Goal: Task Accomplishment & Management: Complete application form

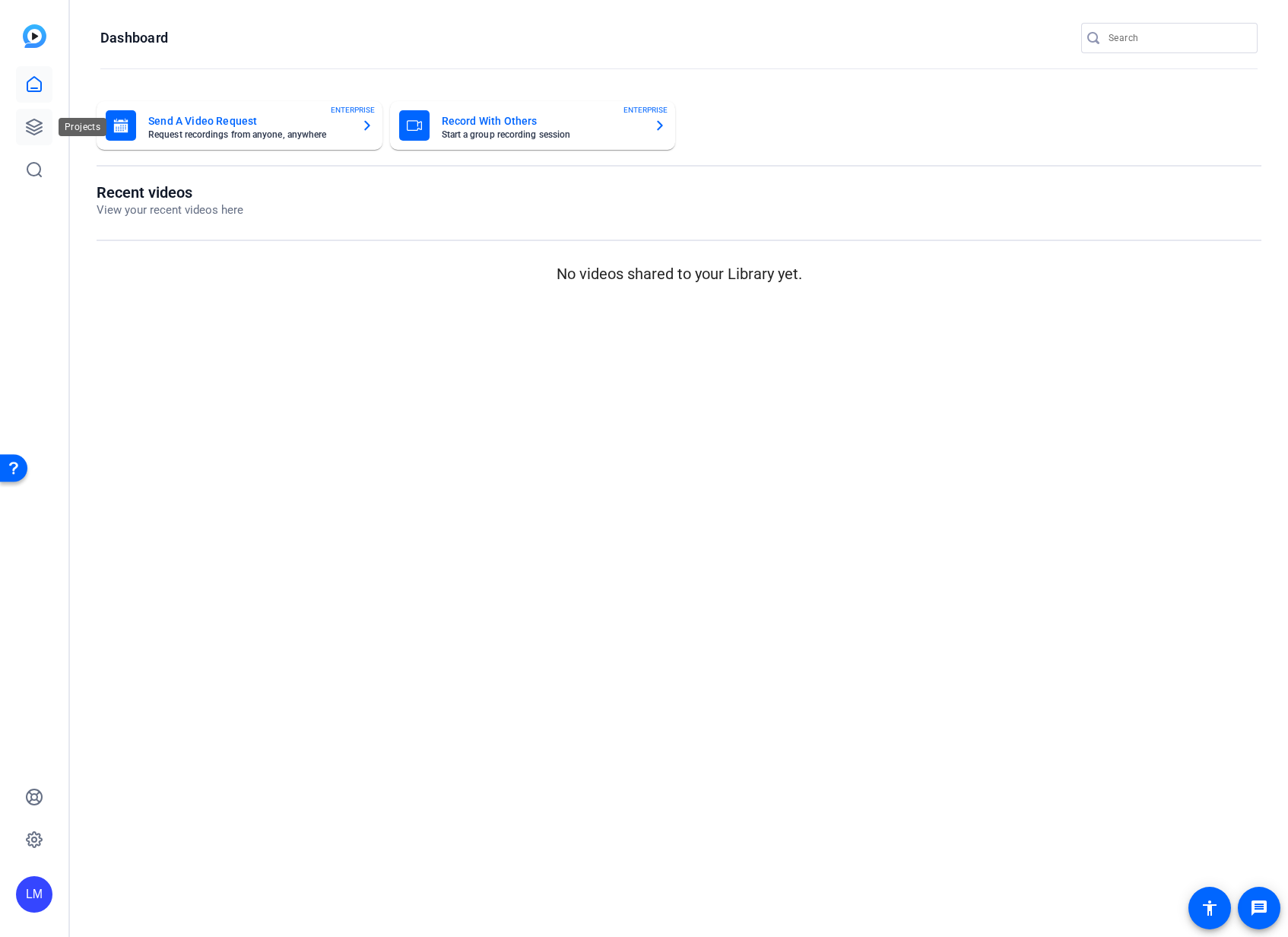
click at [30, 129] on icon at bounding box center [34, 126] width 15 height 15
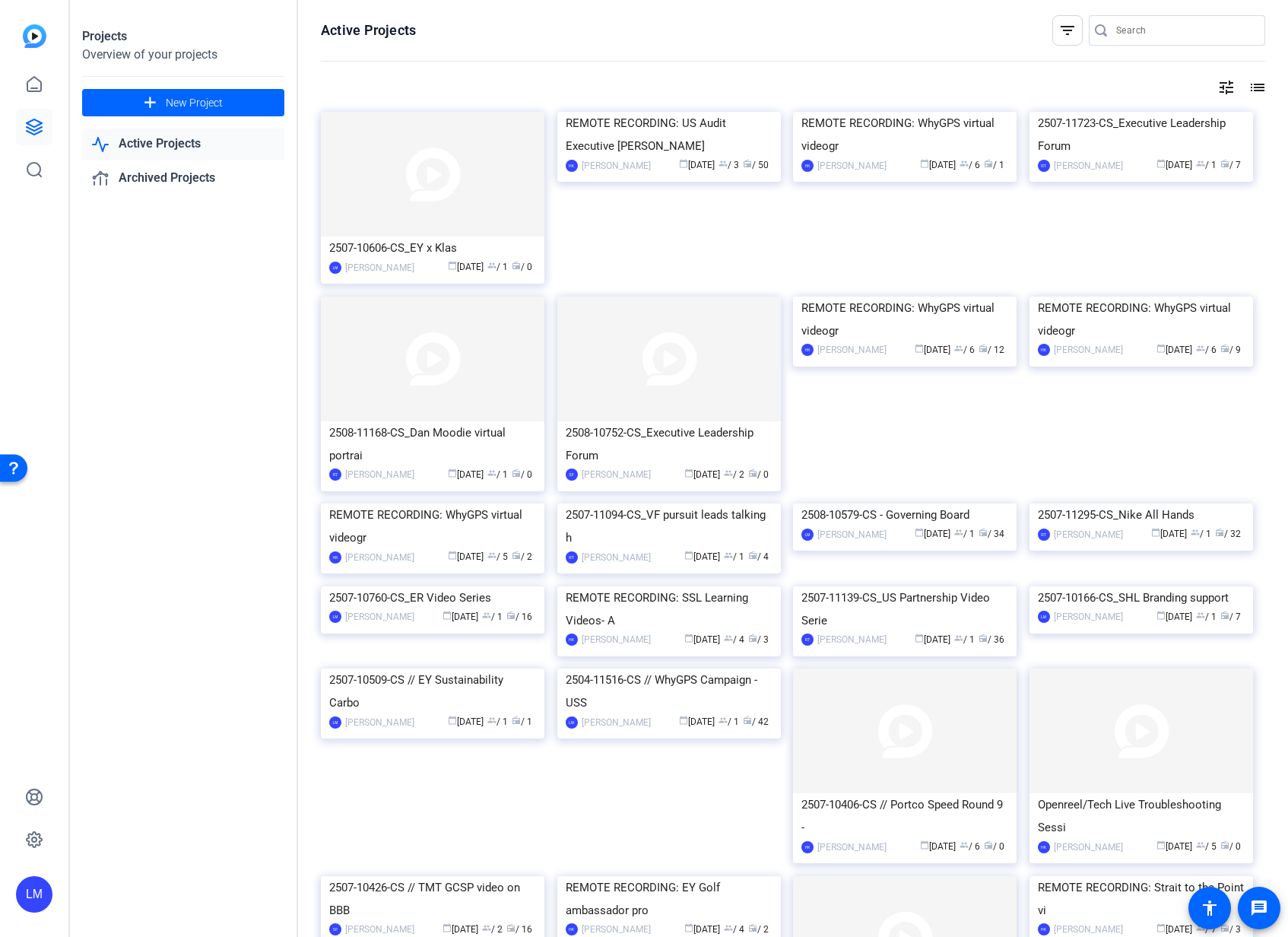
click at [1129, 31] on input "Search" at bounding box center [1184, 30] width 137 height 18
paste input "2505-11089-CS"
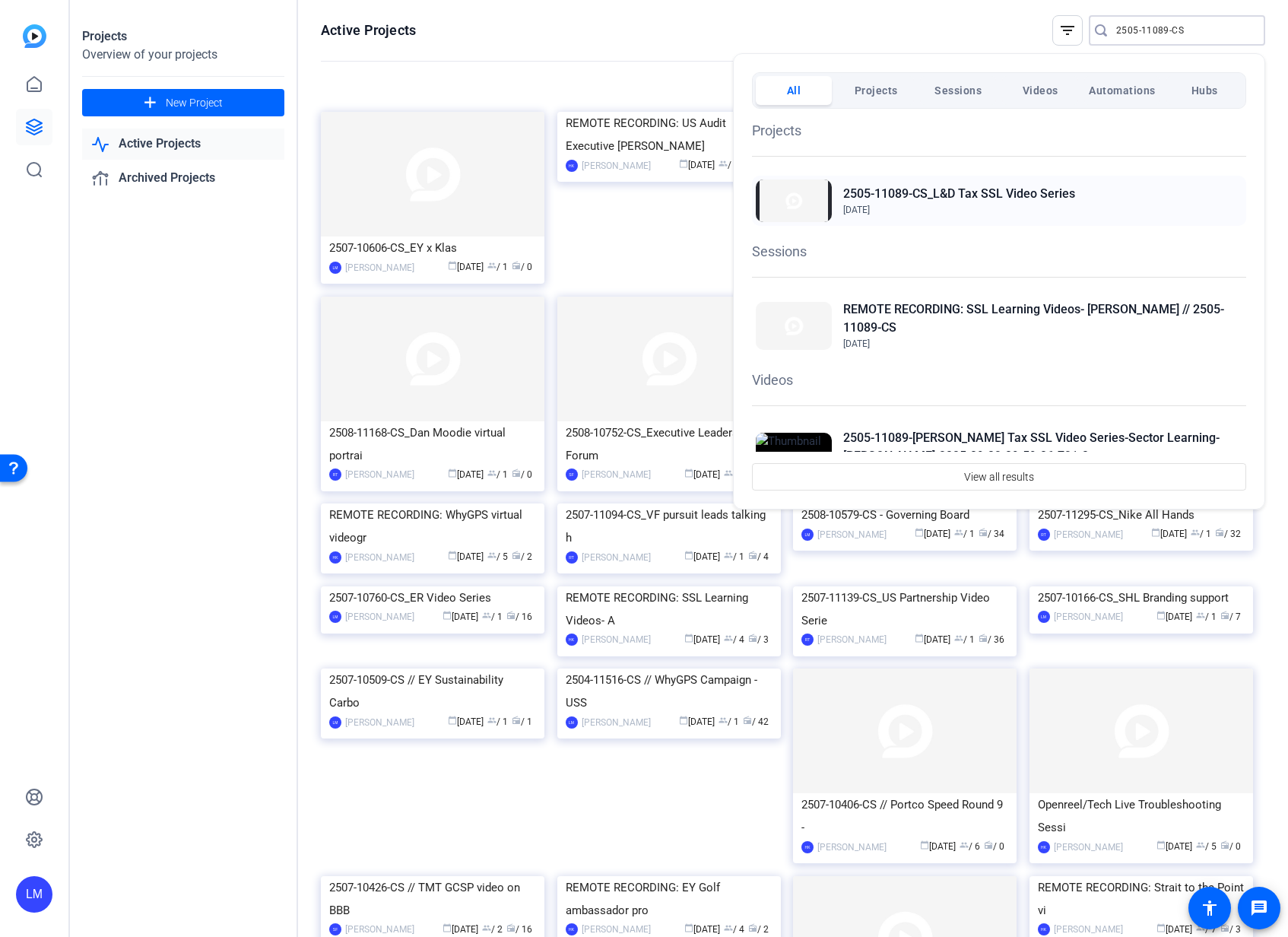
type input "2505-11089-CS"
click at [945, 191] on h2 "2505-11089-CS_L&D Tax SSL Video Series" at bounding box center [959, 194] width 232 height 18
click at [230, 669] on div at bounding box center [644, 468] width 1288 height 937
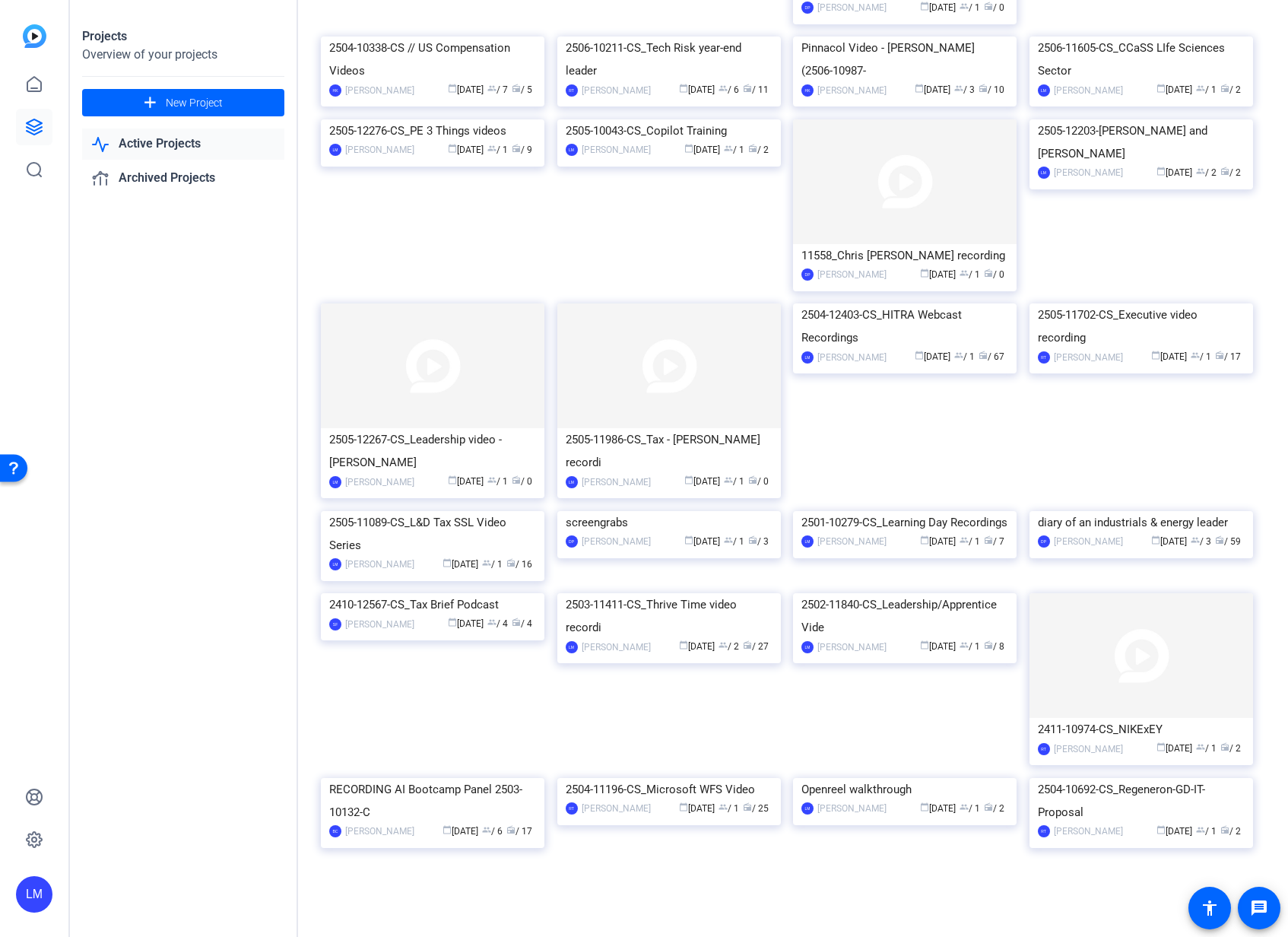
scroll to position [1175, 0]
click at [878, 349] on div "2504-12403-CS_HITRA Webcast Recordings" at bounding box center [905, 326] width 207 height 45
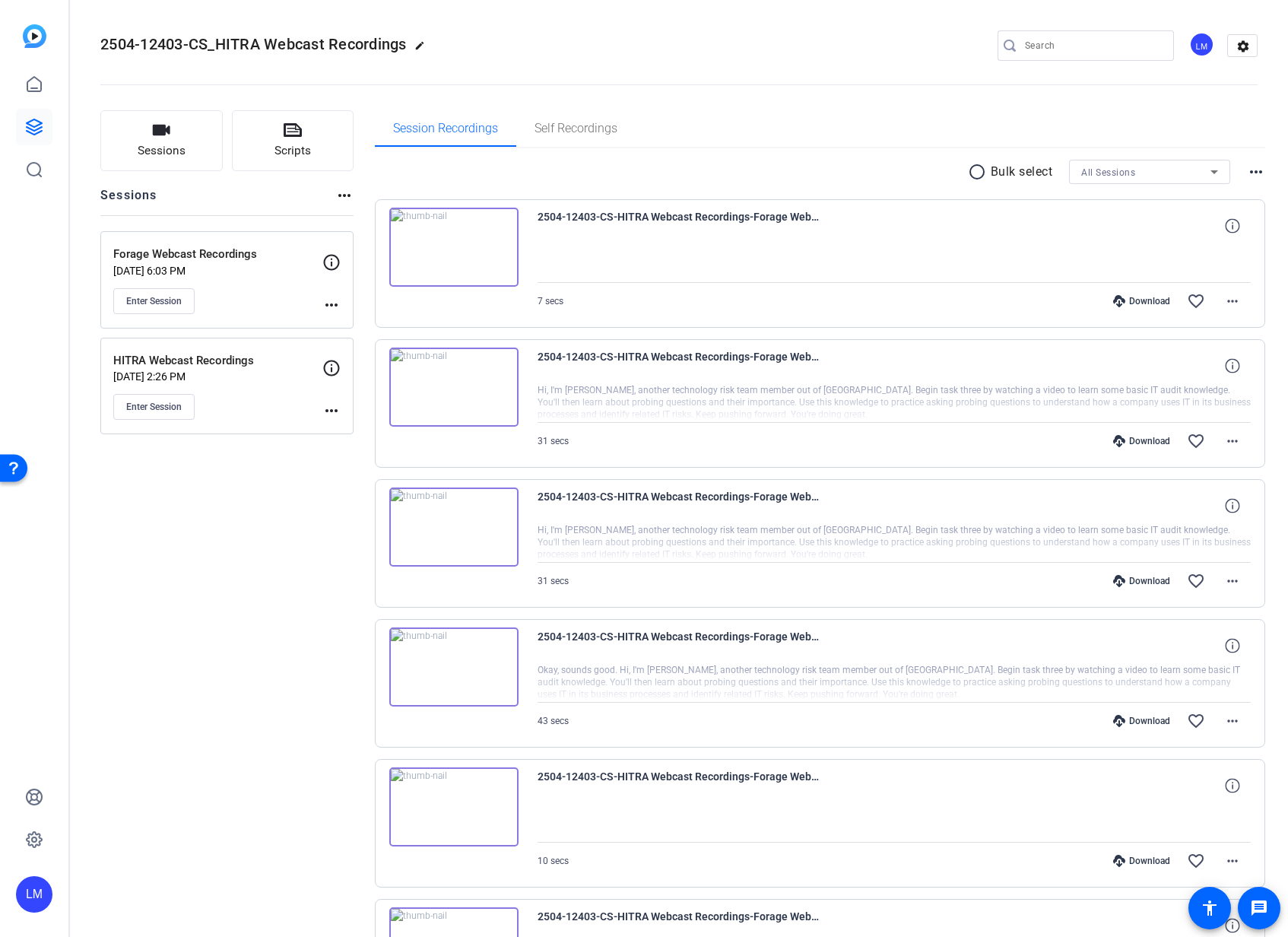
click at [263, 412] on div "Enter Session" at bounding box center [217, 406] width 209 height 26
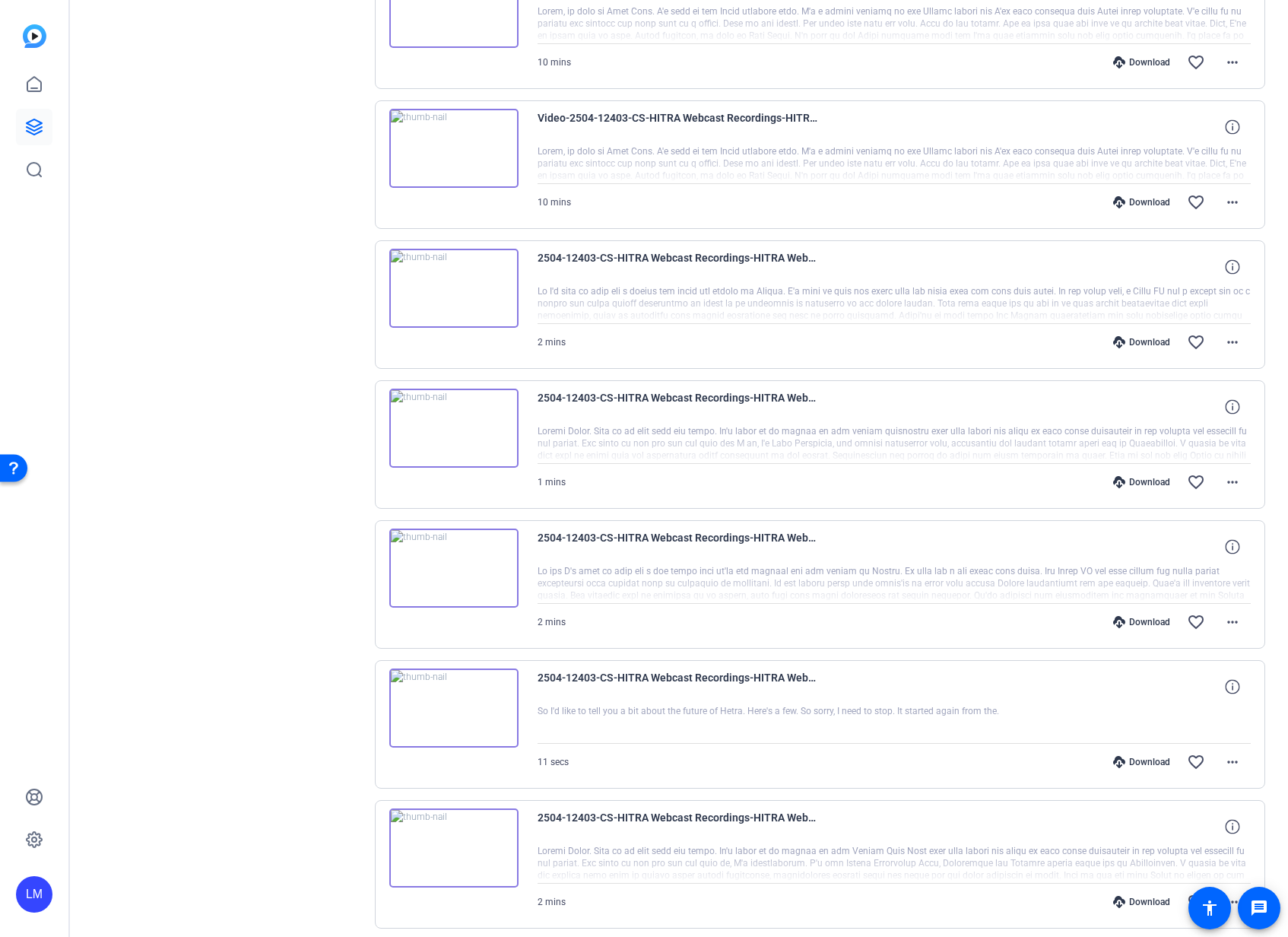
scroll to position [751, 0]
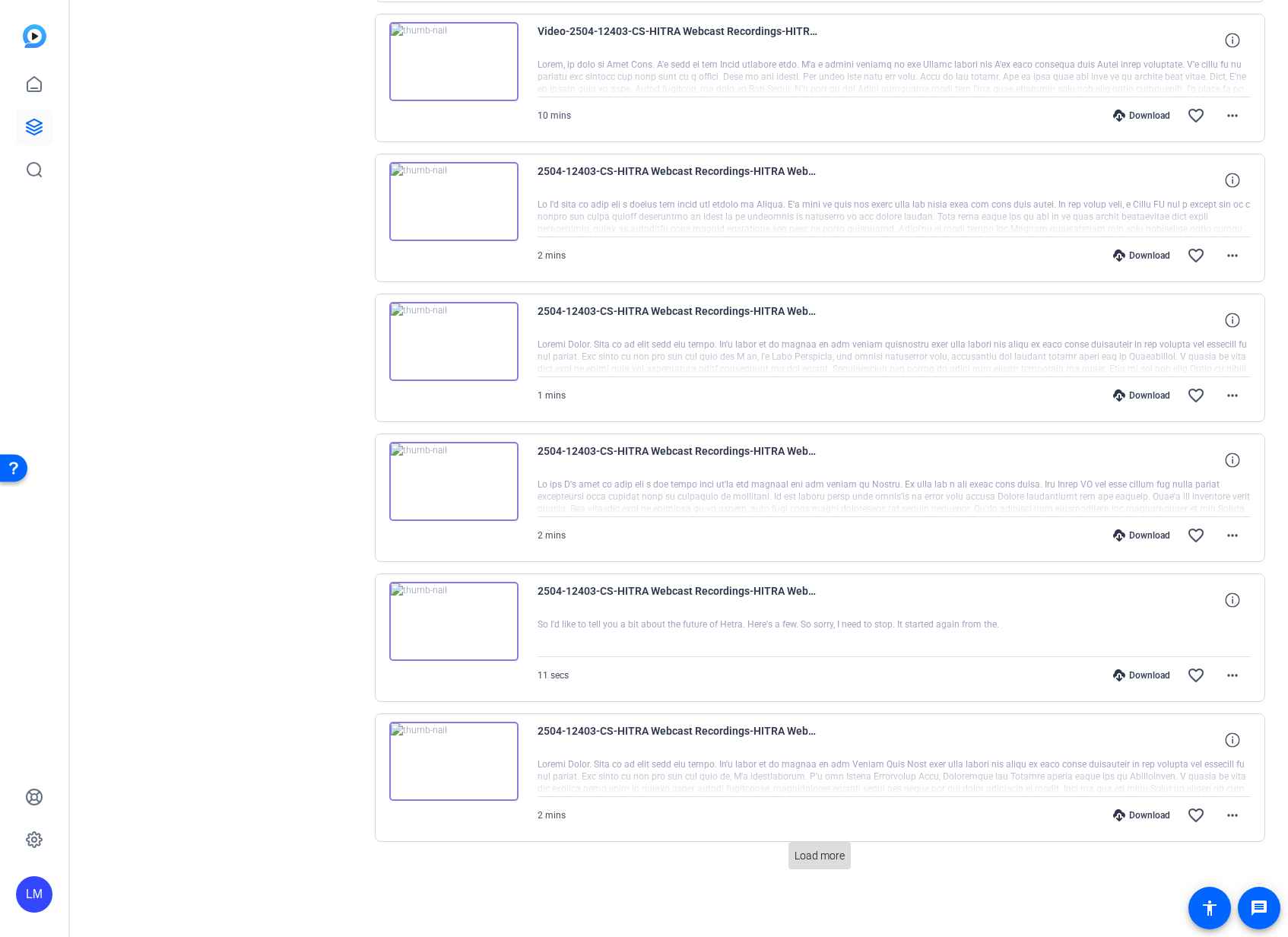
click at [835, 853] on span "Load more" at bounding box center [819, 855] width 50 height 16
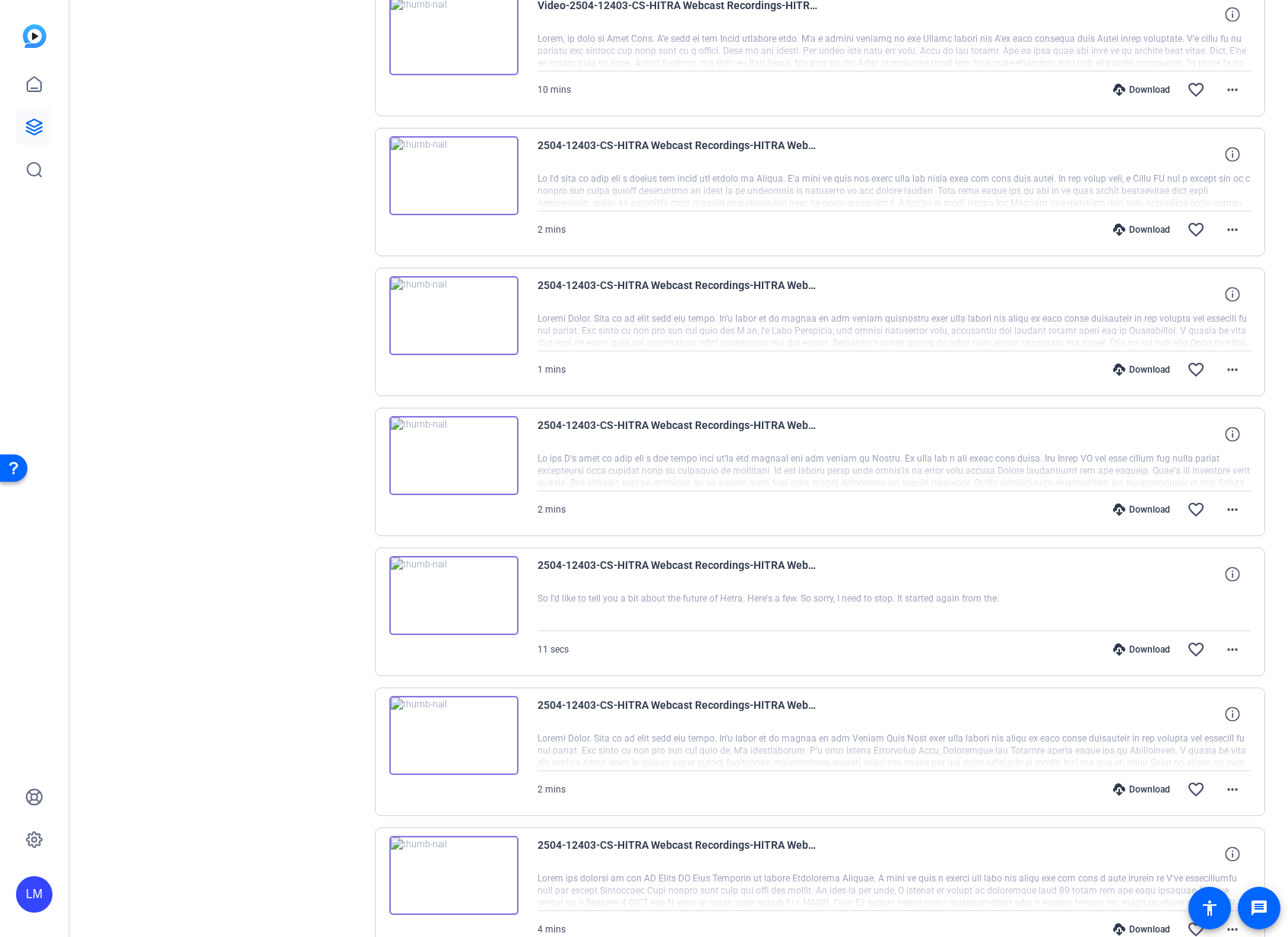
scroll to position [0, 0]
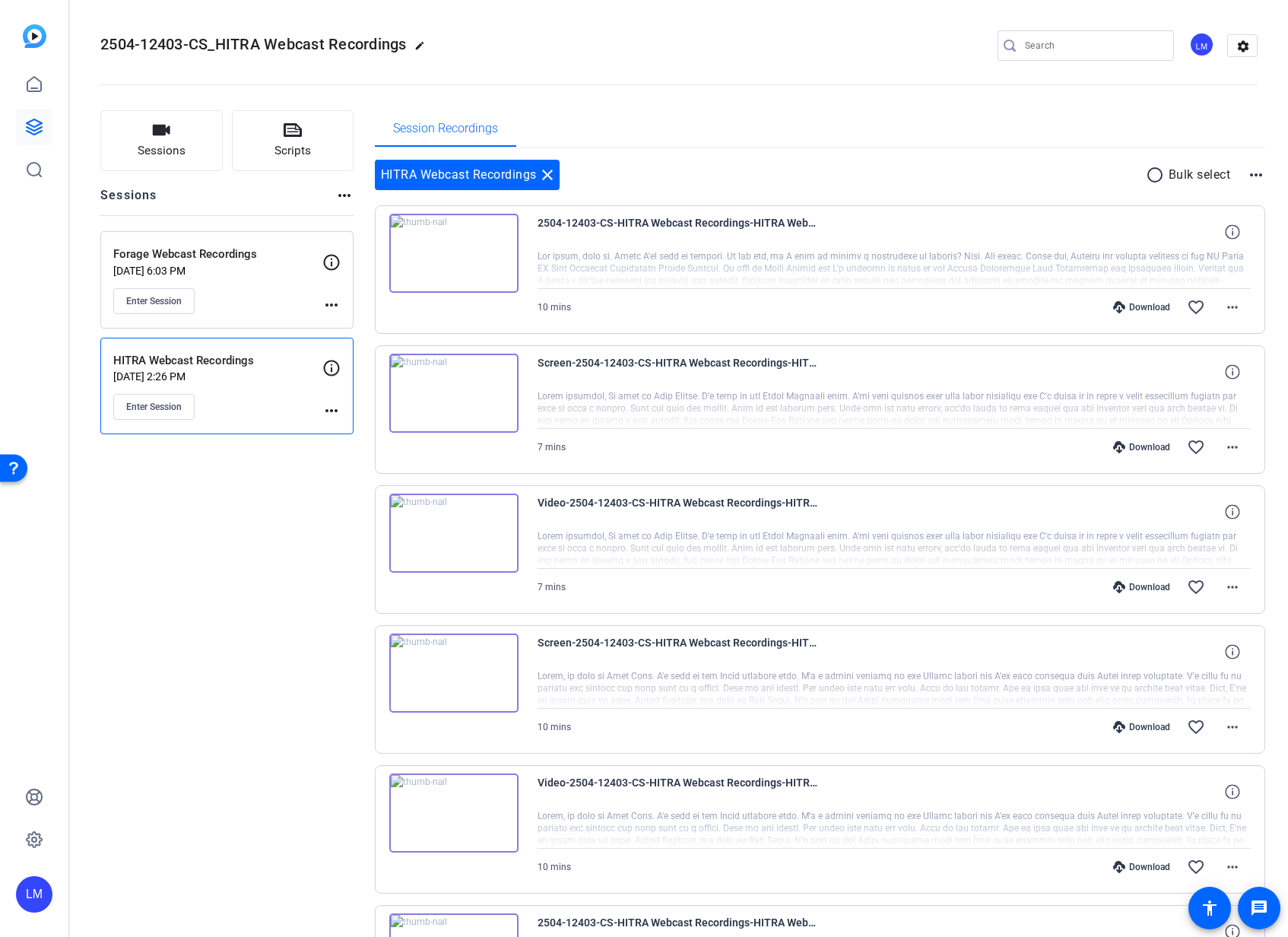
click at [254, 294] on div "Enter Session" at bounding box center [217, 301] width 209 height 26
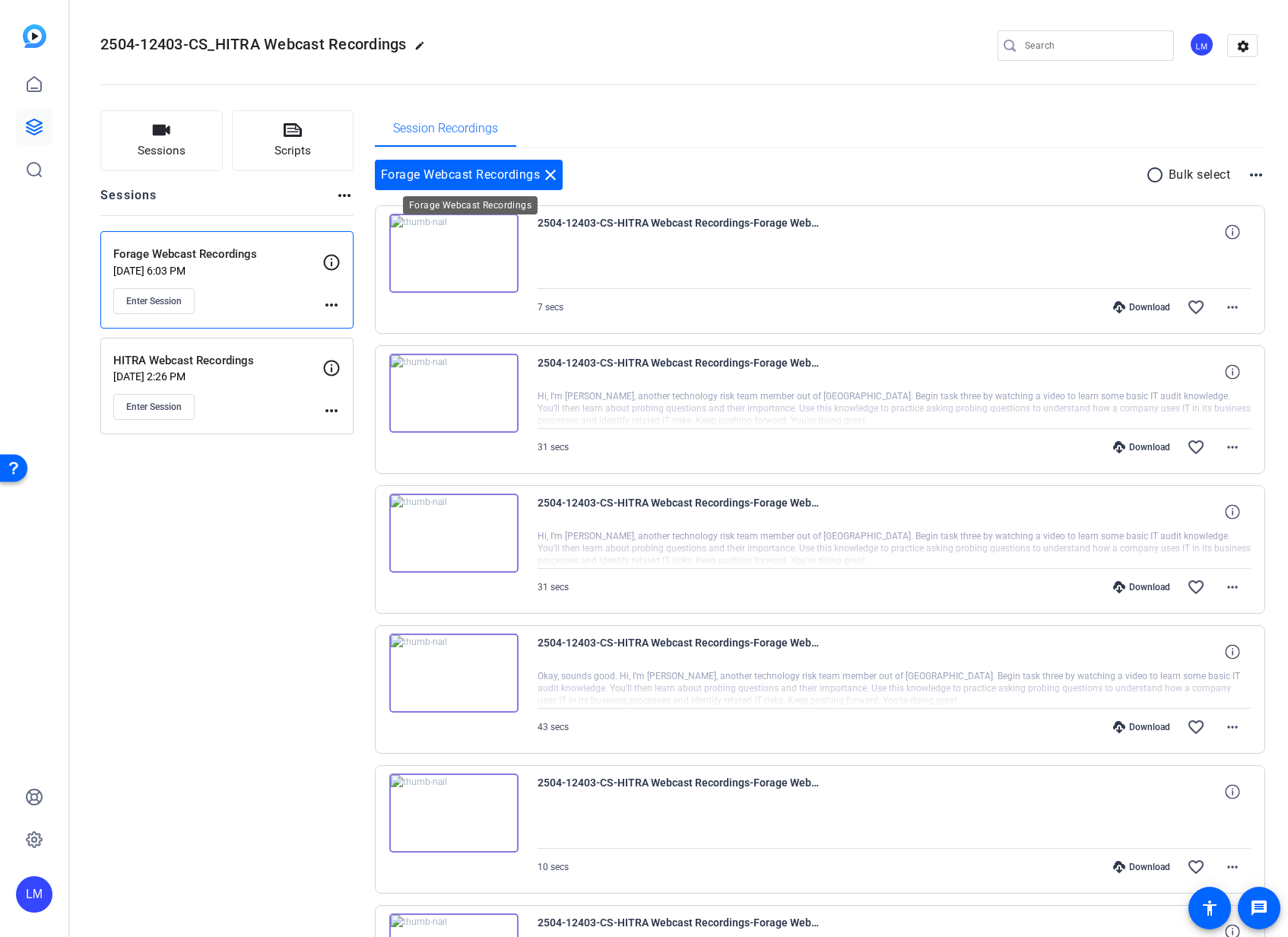
click at [551, 176] on mat-icon "close" at bounding box center [550, 174] width 18 height 18
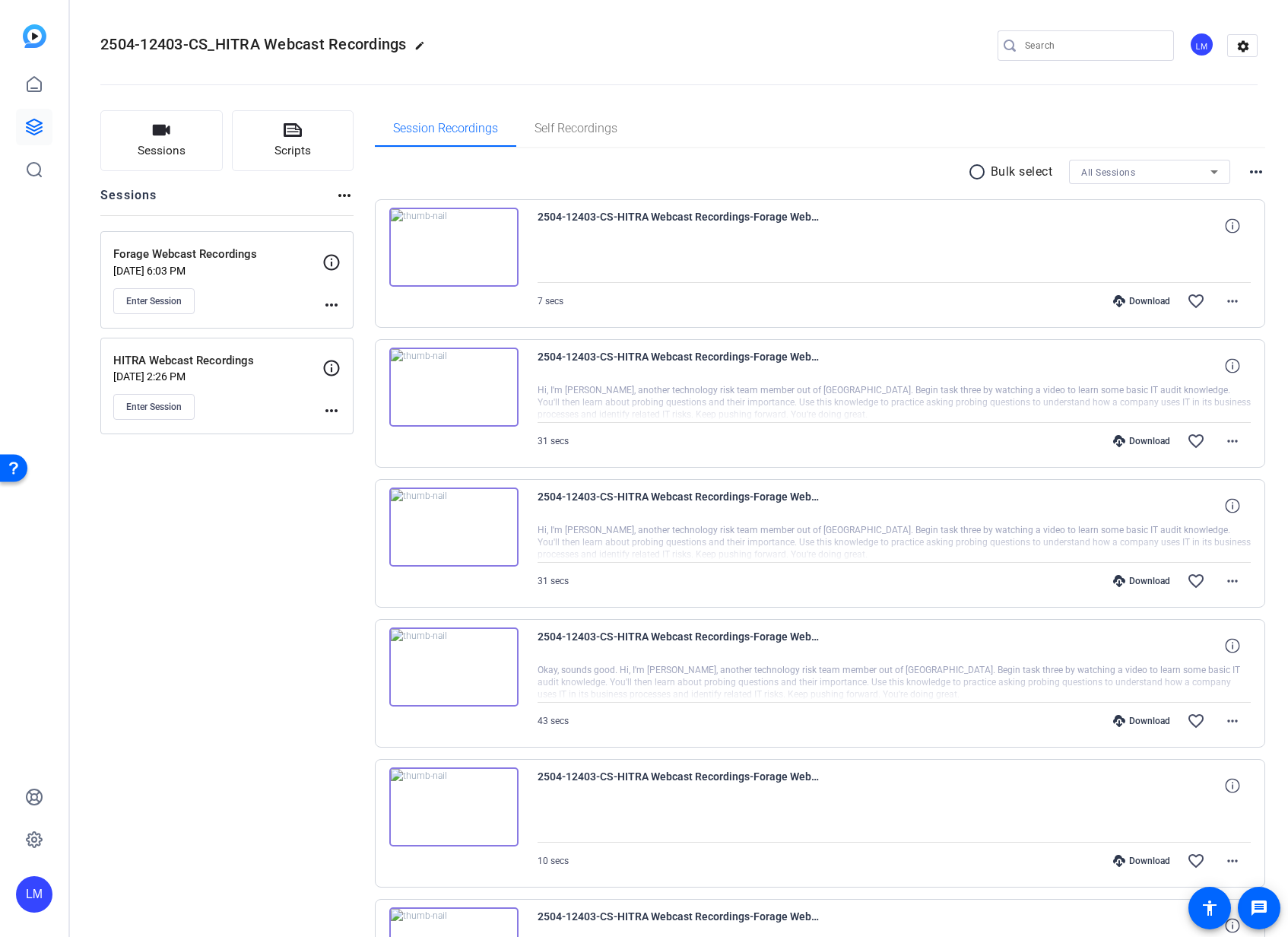
click at [333, 303] on mat-icon "more_horiz" at bounding box center [331, 304] width 18 height 18
click at [352, 323] on span "Edit Session" at bounding box center [369, 326] width 69 height 18
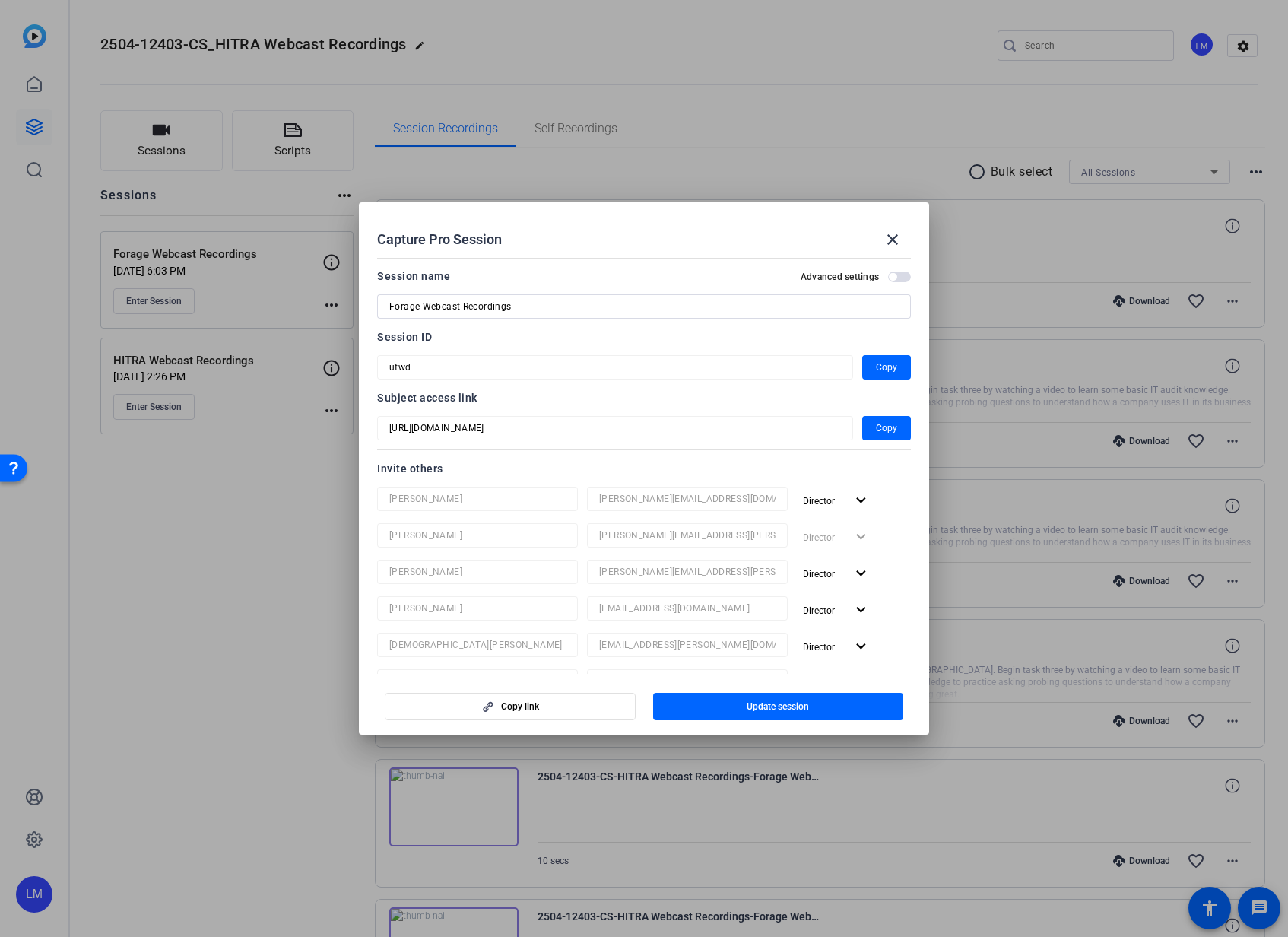
click at [131, 690] on div at bounding box center [644, 468] width 1288 height 937
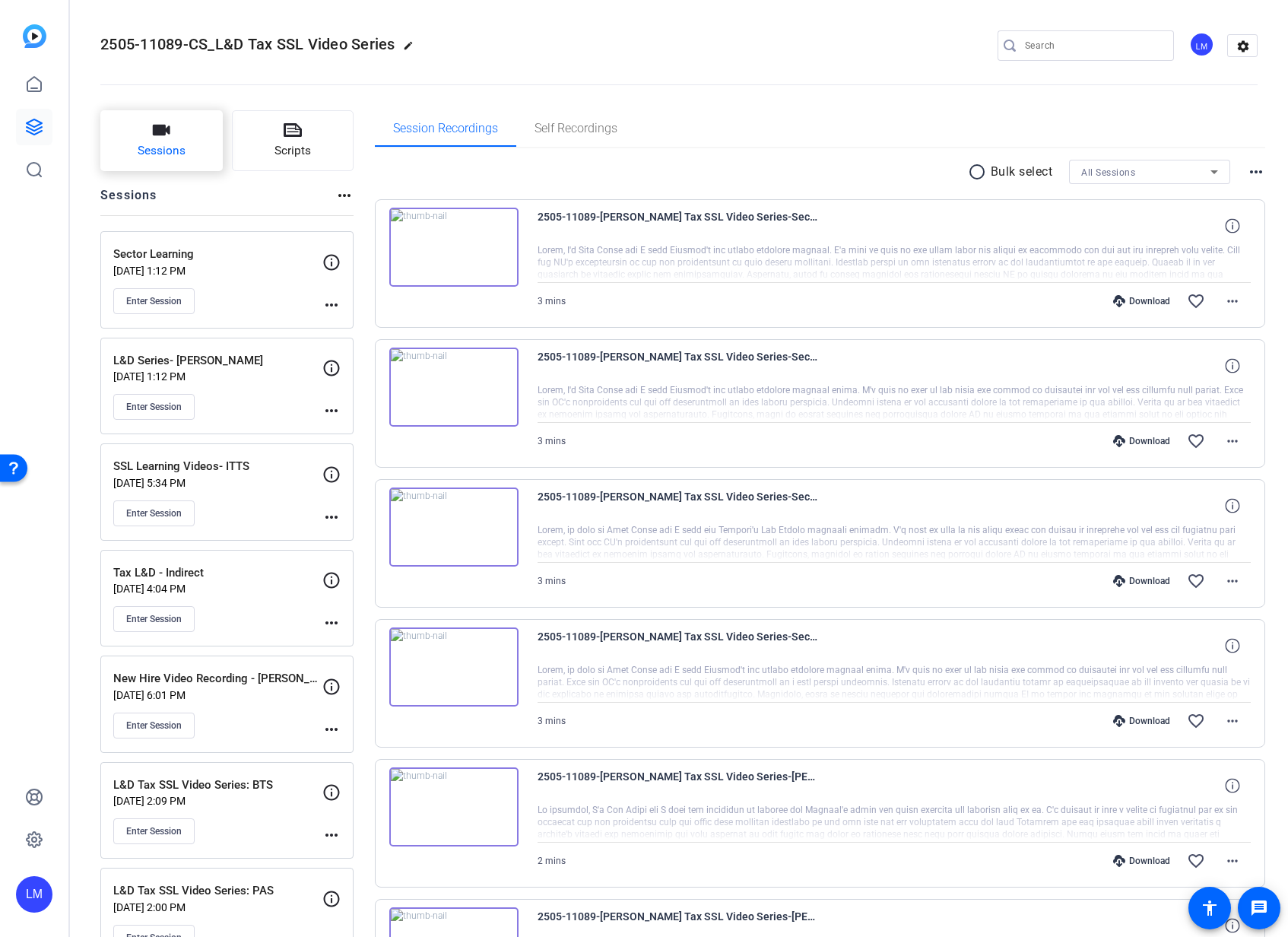
click at [184, 157] on span "Sessions" at bounding box center [161, 151] width 48 height 17
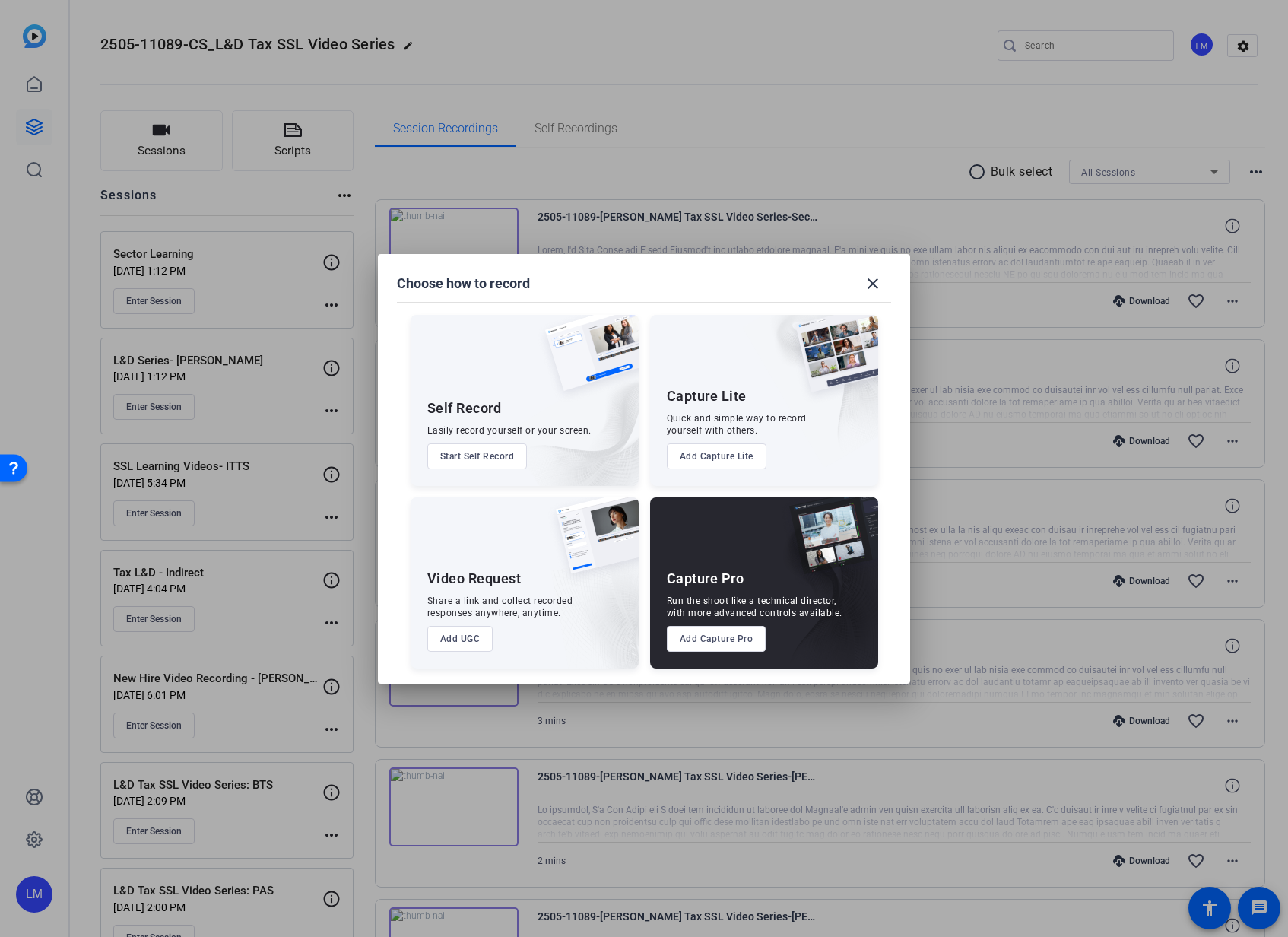
click at [730, 636] on button "Add Capture Pro" at bounding box center [716, 638] width 100 height 26
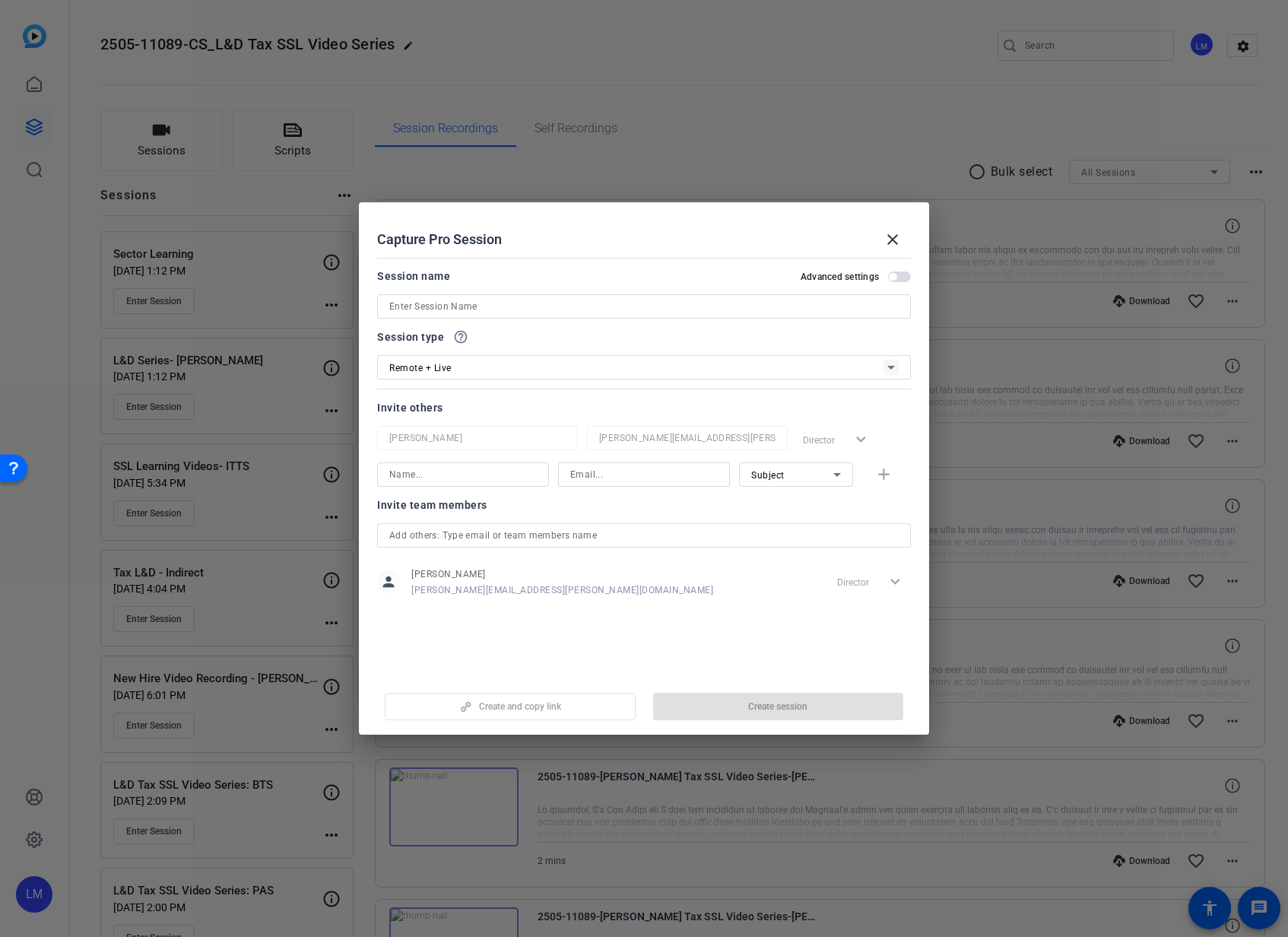
click at [517, 301] on input at bounding box center [644, 306] width 510 height 18
paste input "L&D Series- [PERSON_NAME]"
type input "L&D Series- [PERSON_NAME]"
click at [481, 377] on div "Remote + Live" at bounding box center [644, 367] width 510 height 24
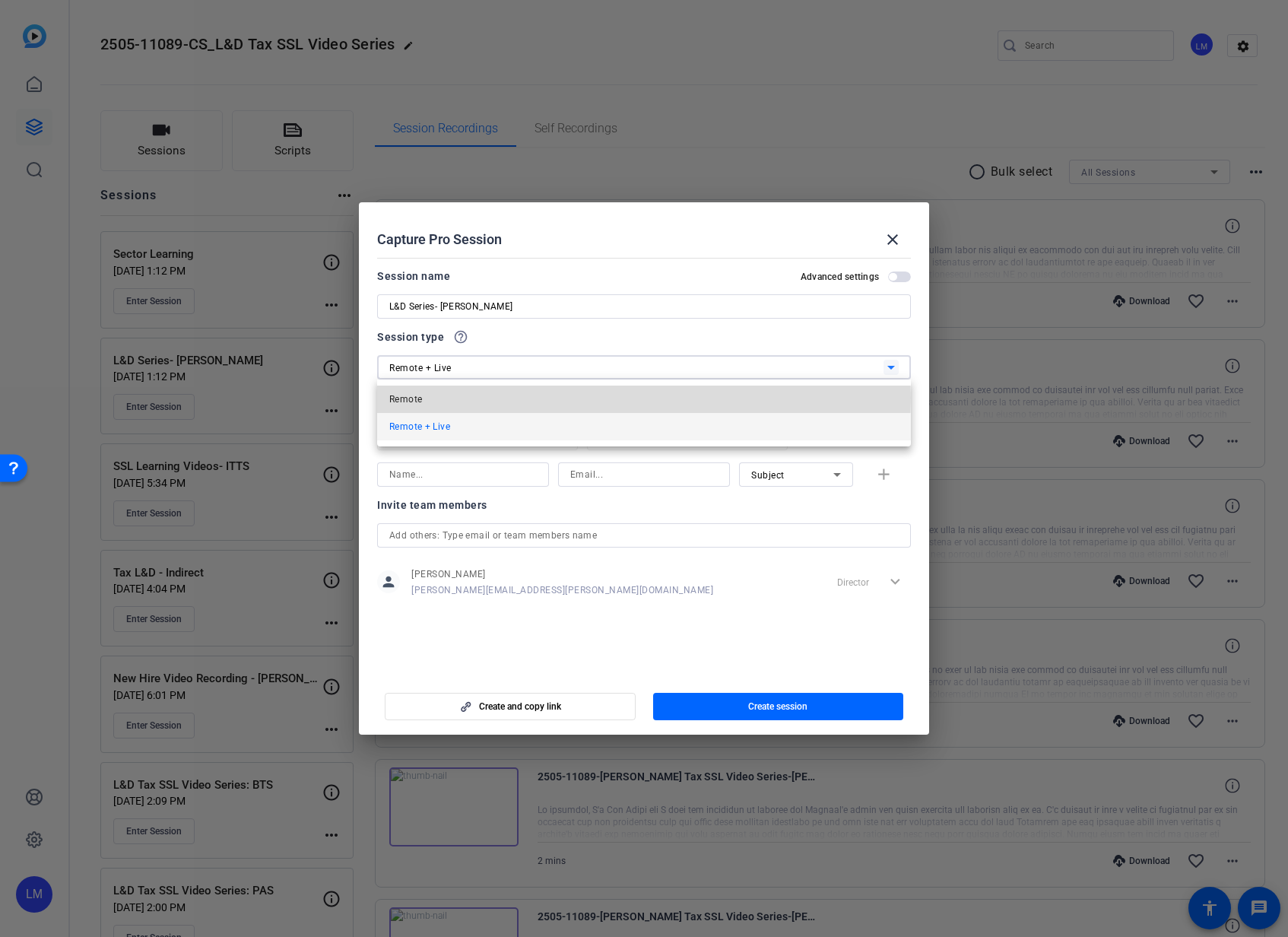
click at [469, 398] on mat-option "Remote" at bounding box center [644, 399] width 534 height 27
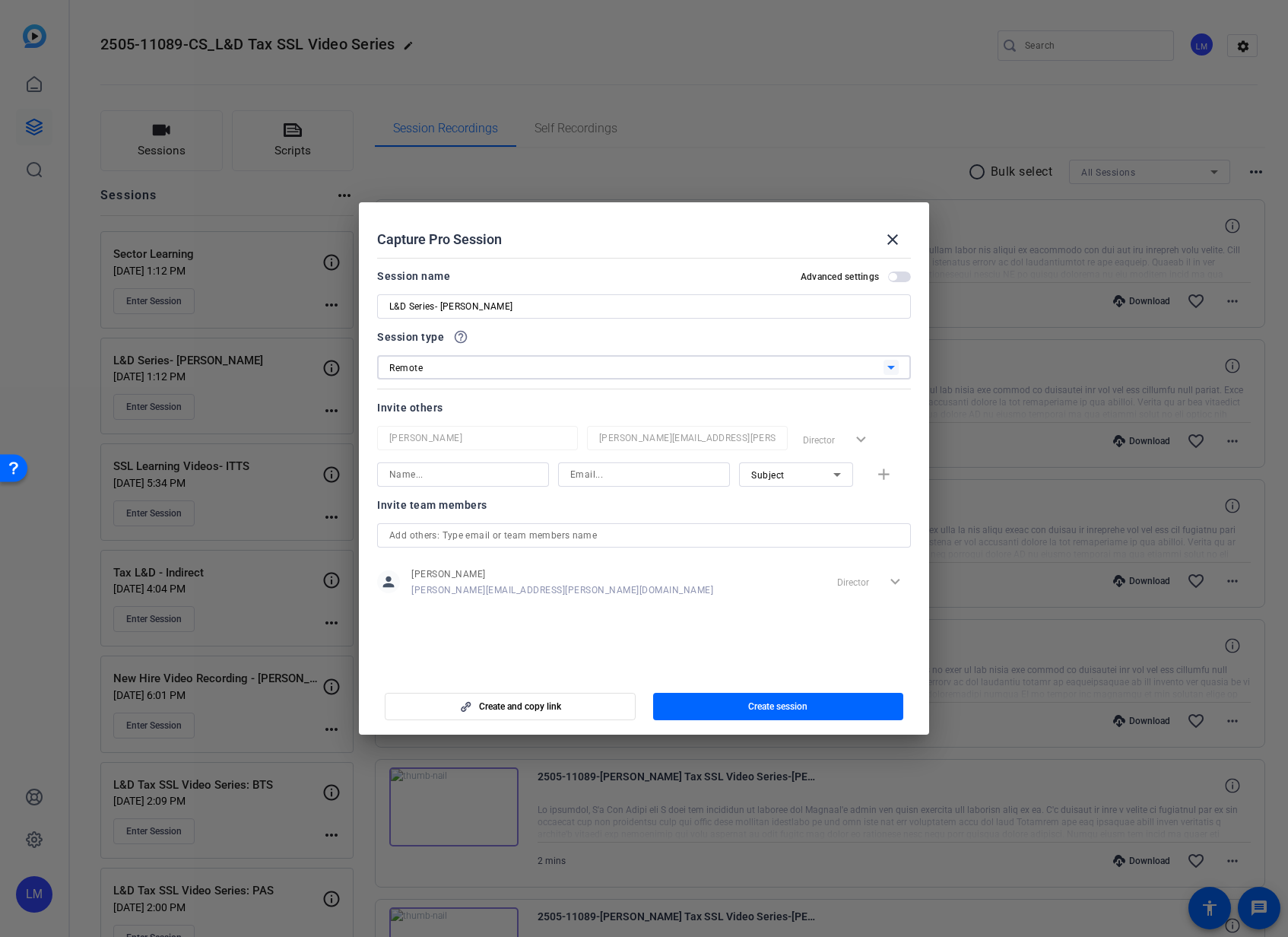
click at [622, 527] on input "text" at bounding box center [644, 535] width 510 height 18
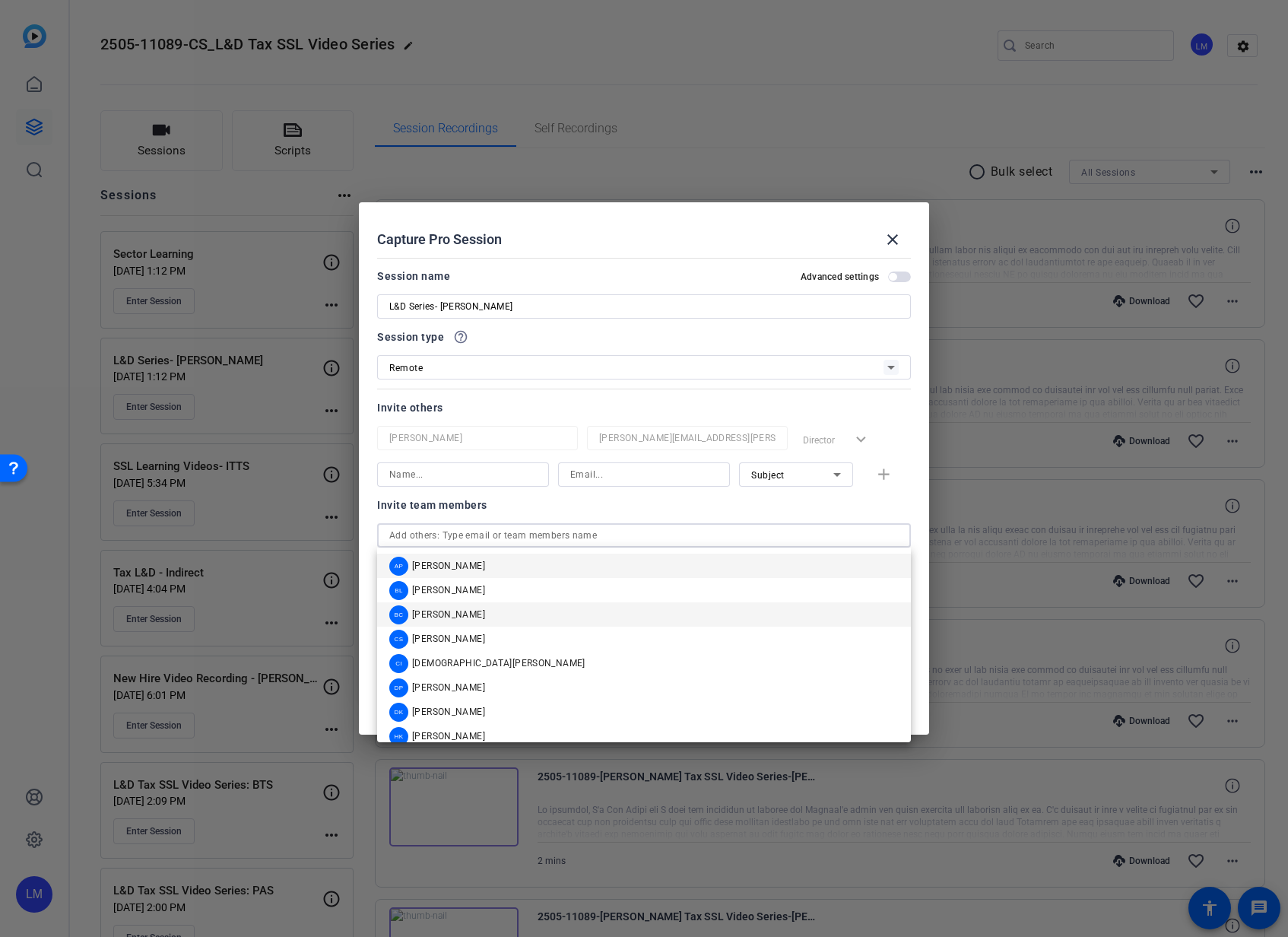
click at [574, 614] on mat-option "BC [PERSON_NAME]" at bounding box center [644, 614] width 534 height 24
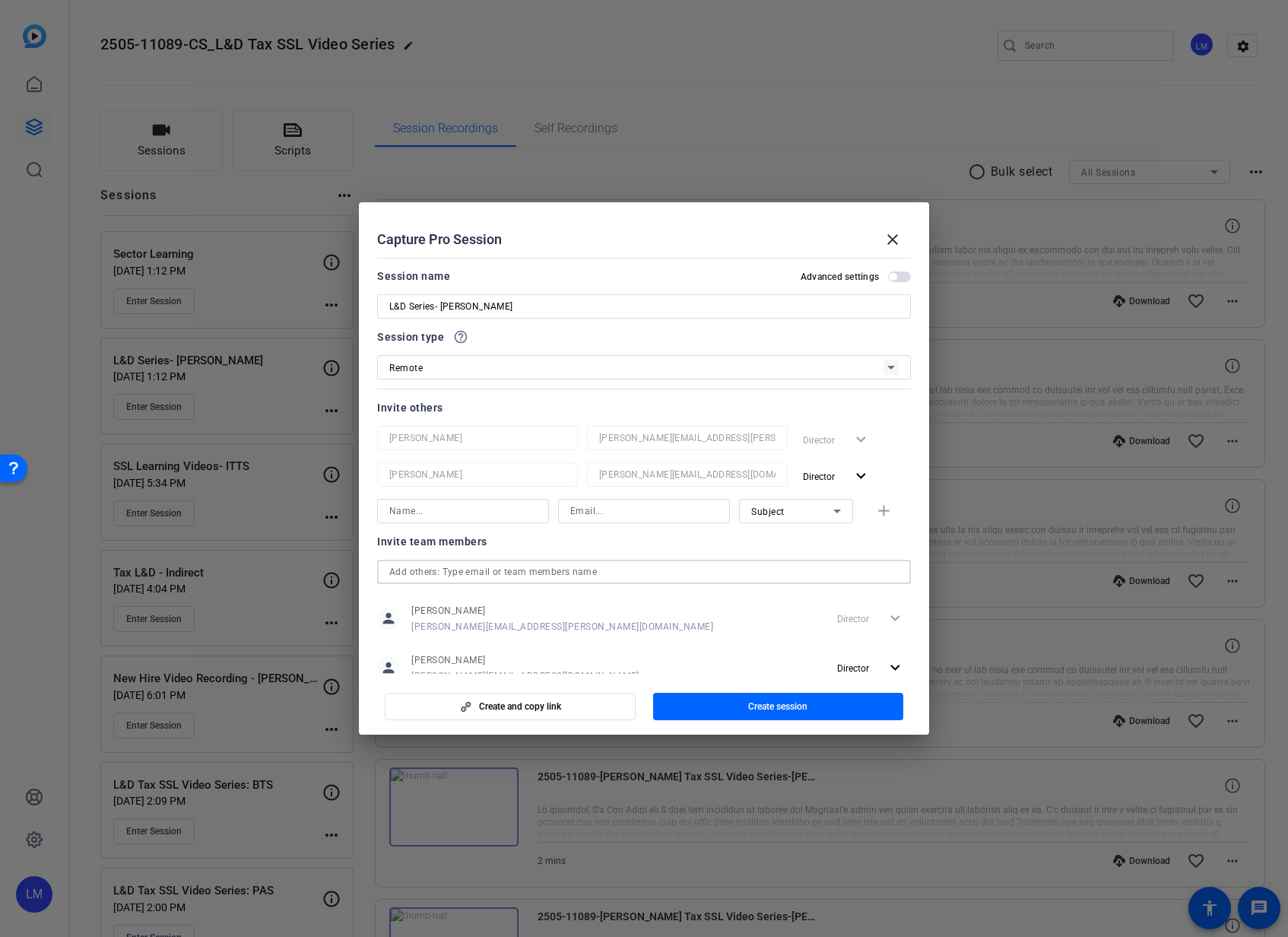
click at [588, 568] on input "text" at bounding box center [644, 572] width 510 height 18
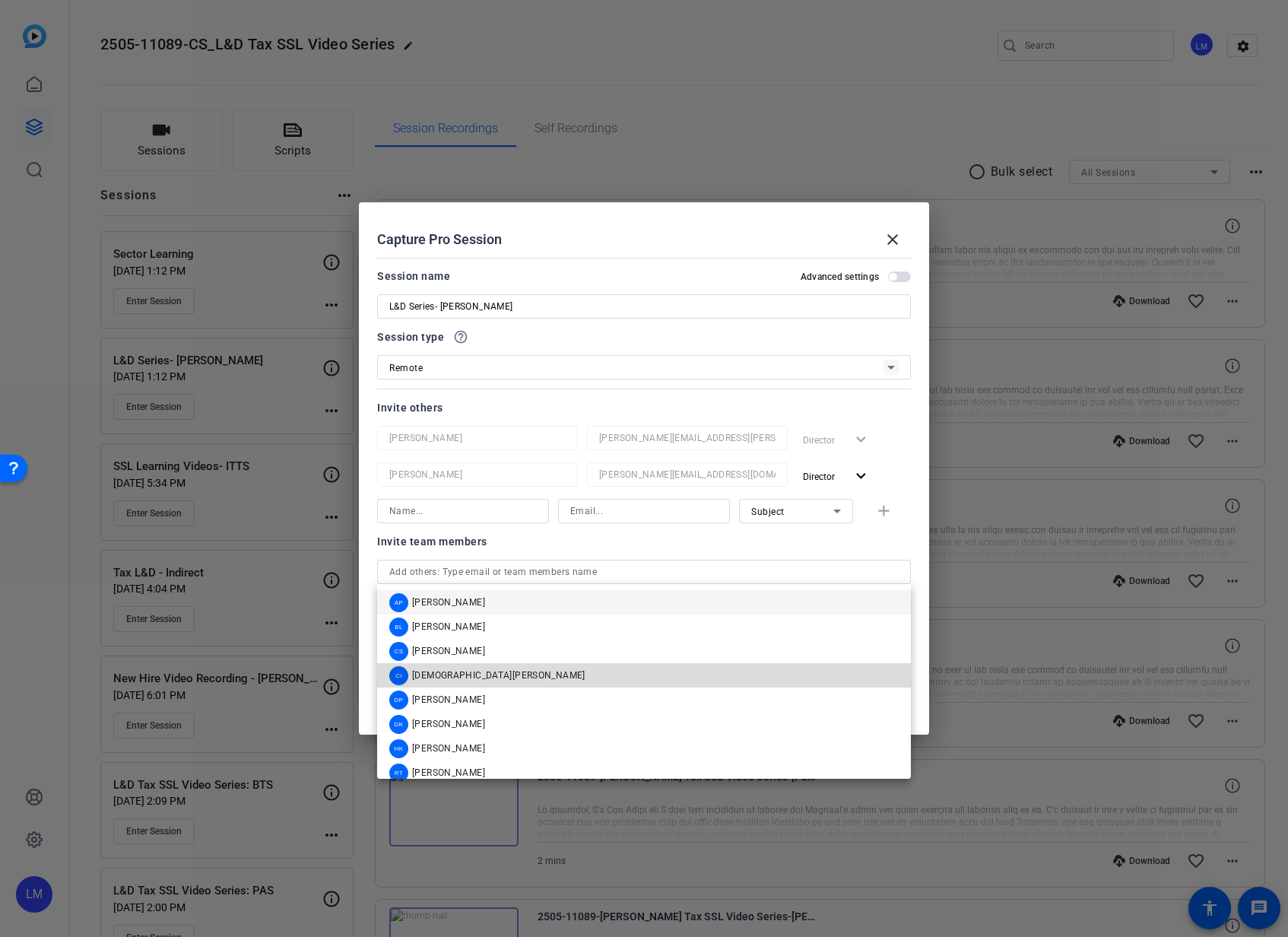
click at [576, 682] on mat-option "[PERSON_NAME][DEMOGRAPHIC_DATA]" at bounding box center [644, 675] width 534 height 24
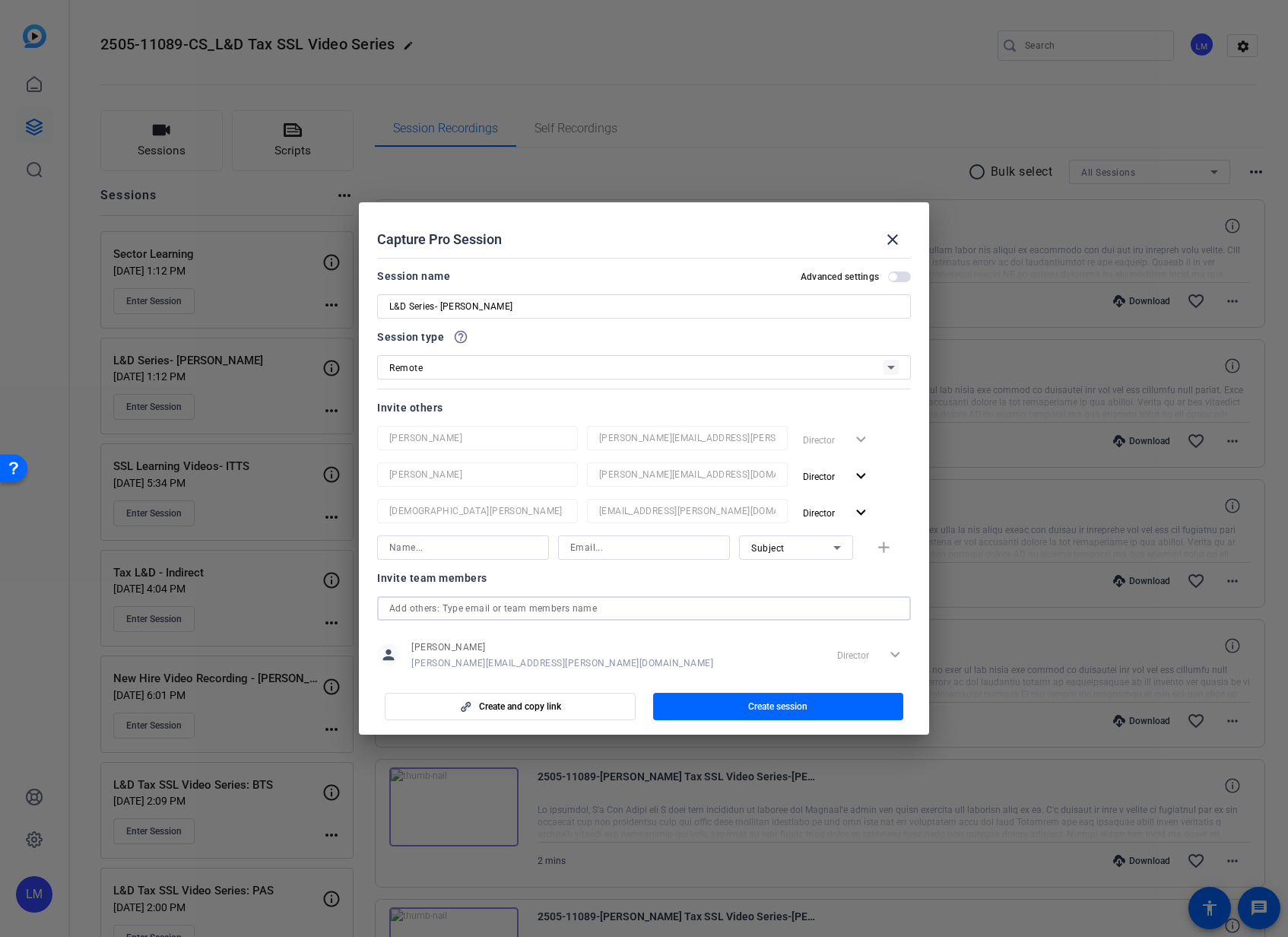
click at [585, 608] on input "text" at bounding box center [644, 608] width 510 height 18
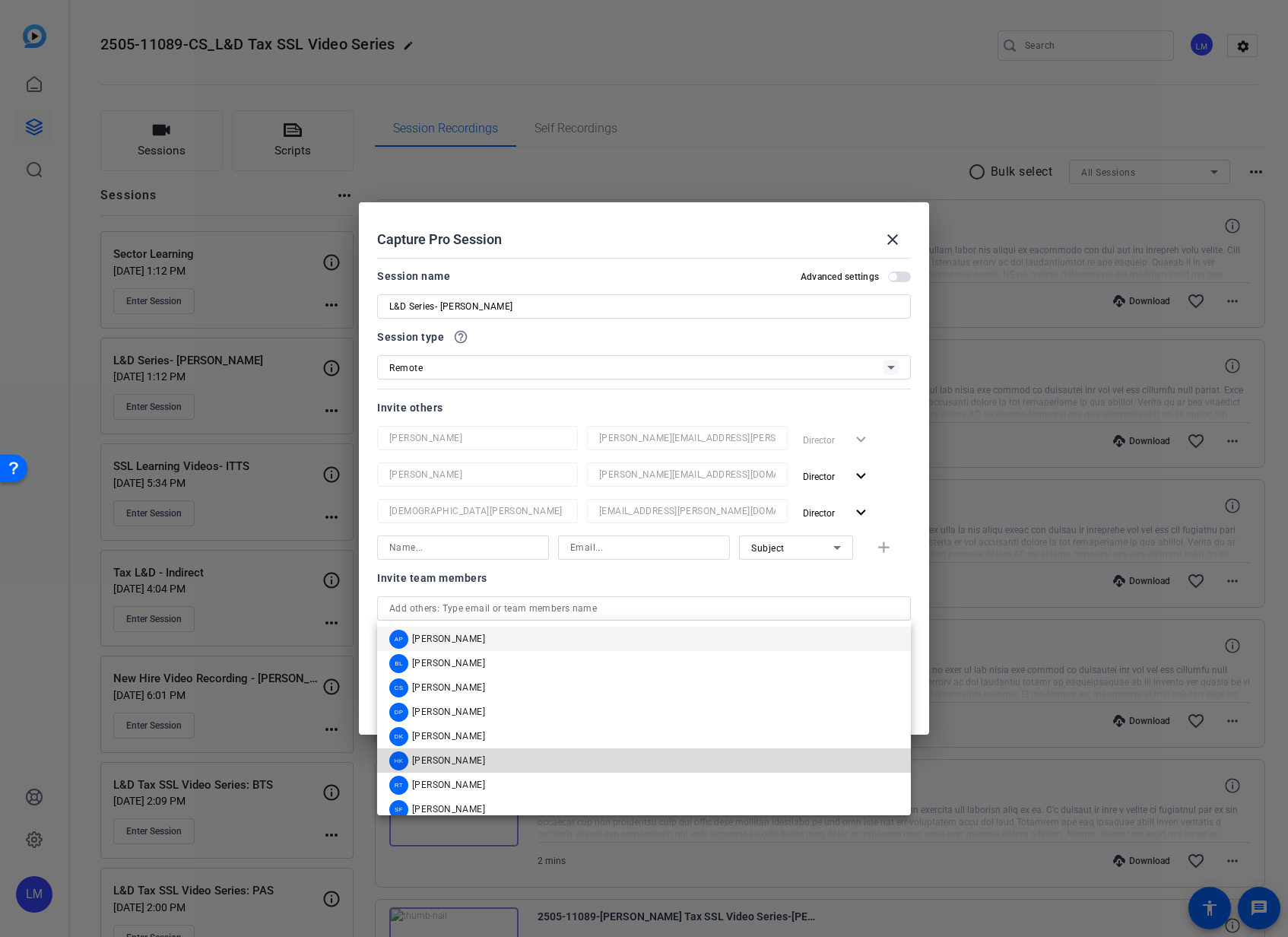
click at [585, 765] on mat-option "HK [PERSON_NAME]" at bounding box center [644, 760] width 534 height 24
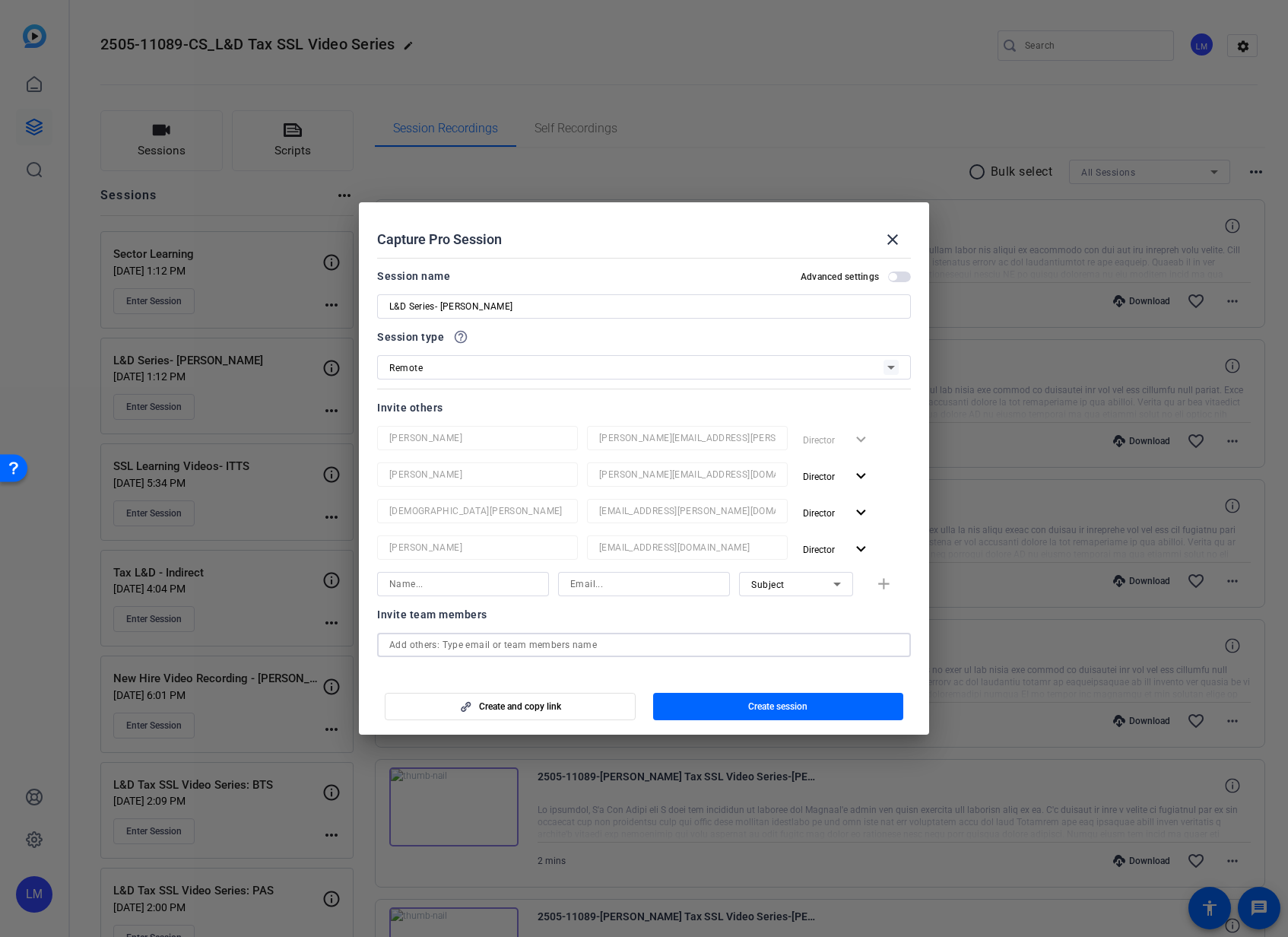
click at [591, 639] on input "text" at bounding box center [644, 645] width 510 height 18
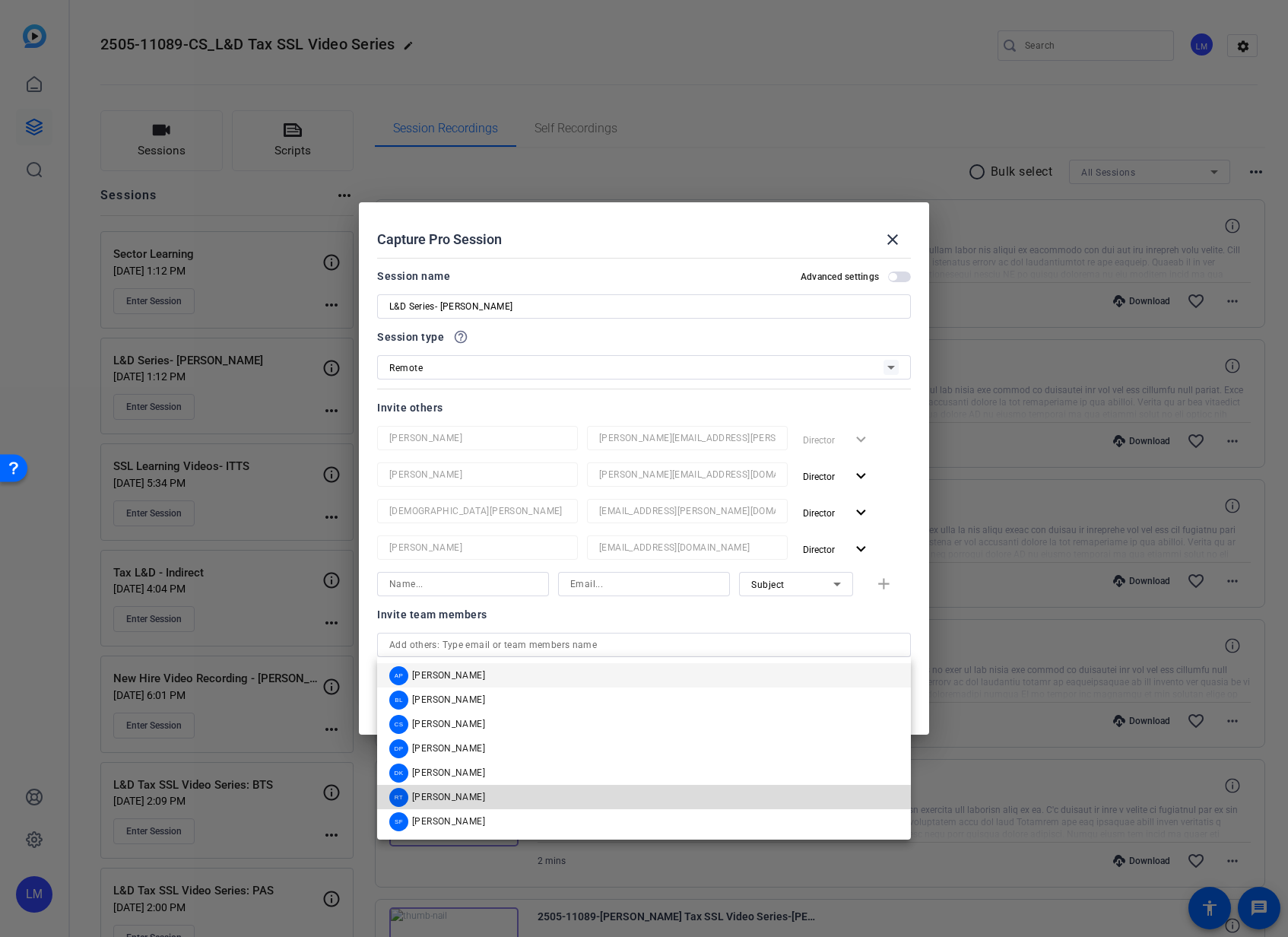
click at [568, 796] on mat-option "RT [PERSON_NAME]" at bounding box center [644, 797] width 534 height 24
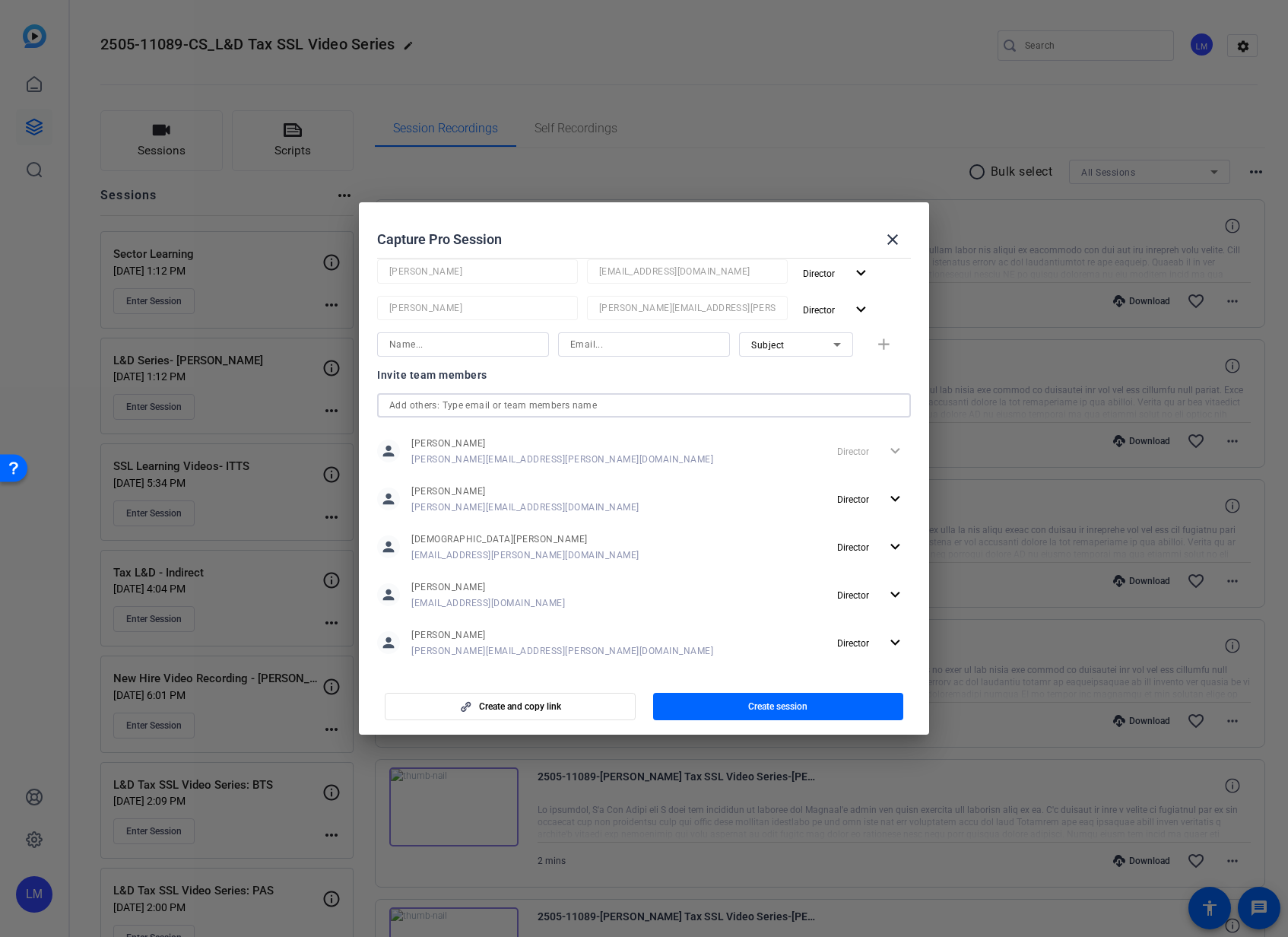
scroll to position [287, 0]
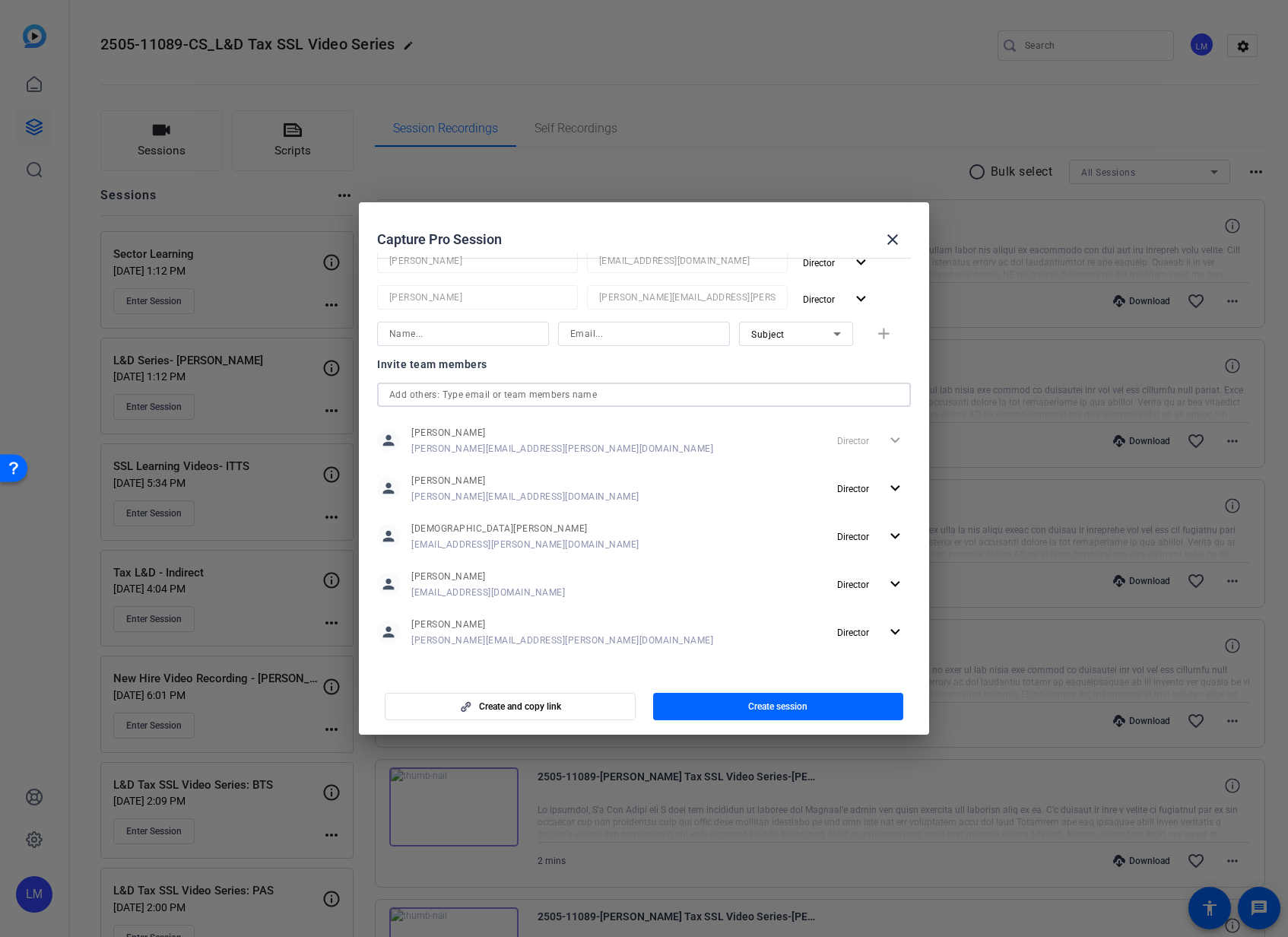
click at [544, 397] on input "text" at bounding box center [644, 394] width 510 height 18
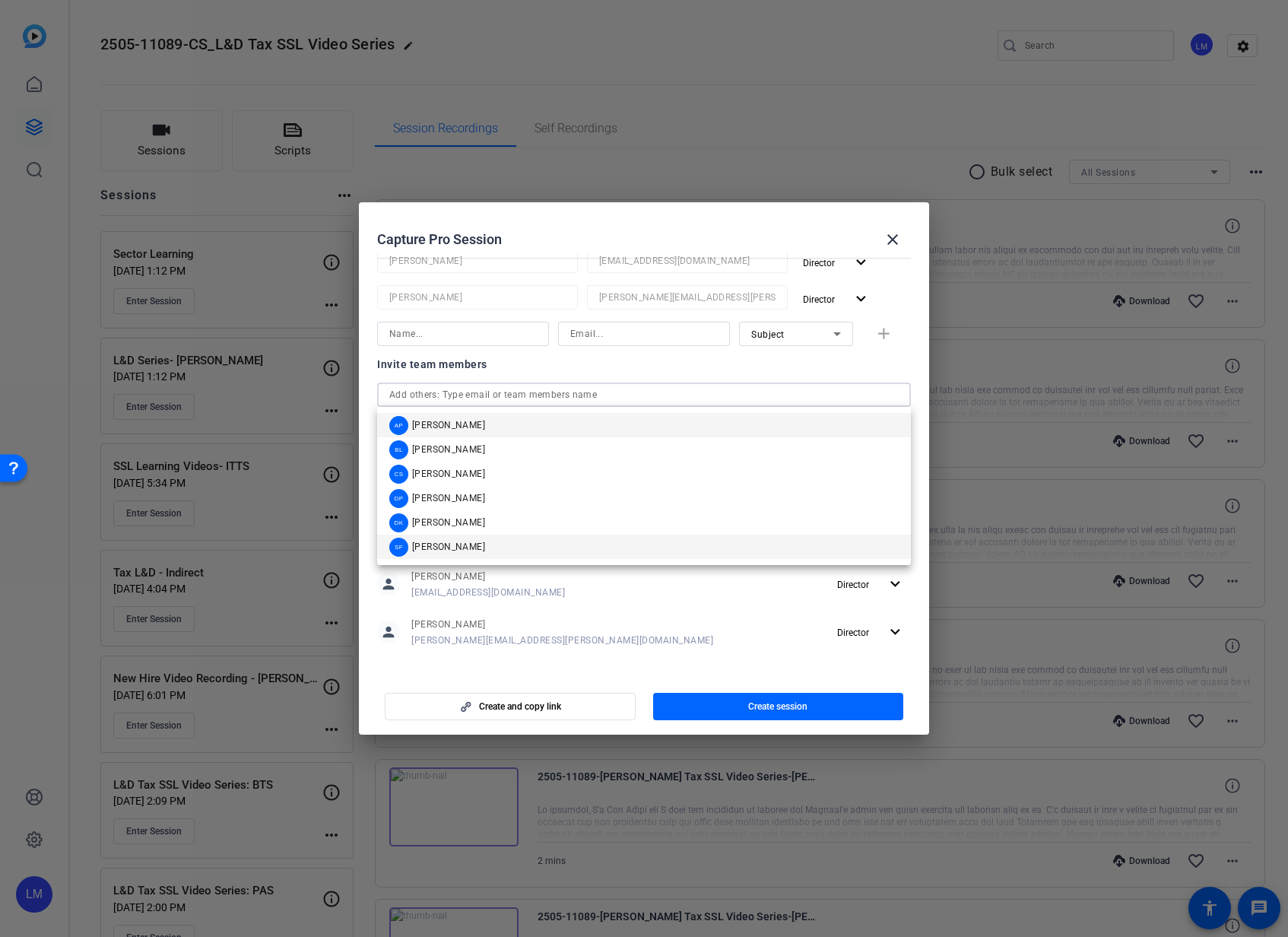
click at [556, 551] on mat-option "SF [PERSON_NAME]" at bounding box center [644, 547] width 534 height 24
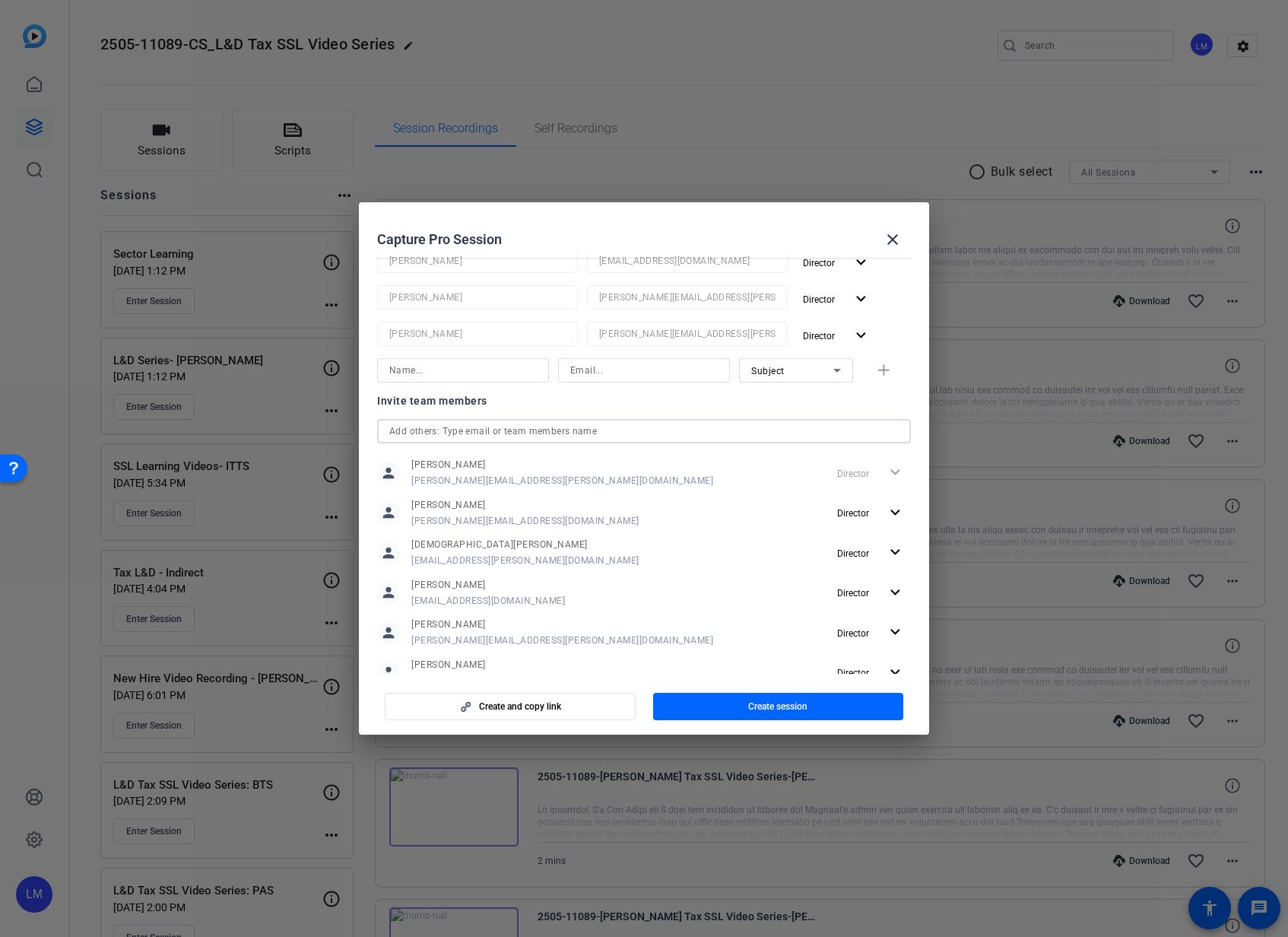
scroll to position [4, 0]
click at [761, 705] on span "Create session" at bounding box center [778, 706] width 60 height 13
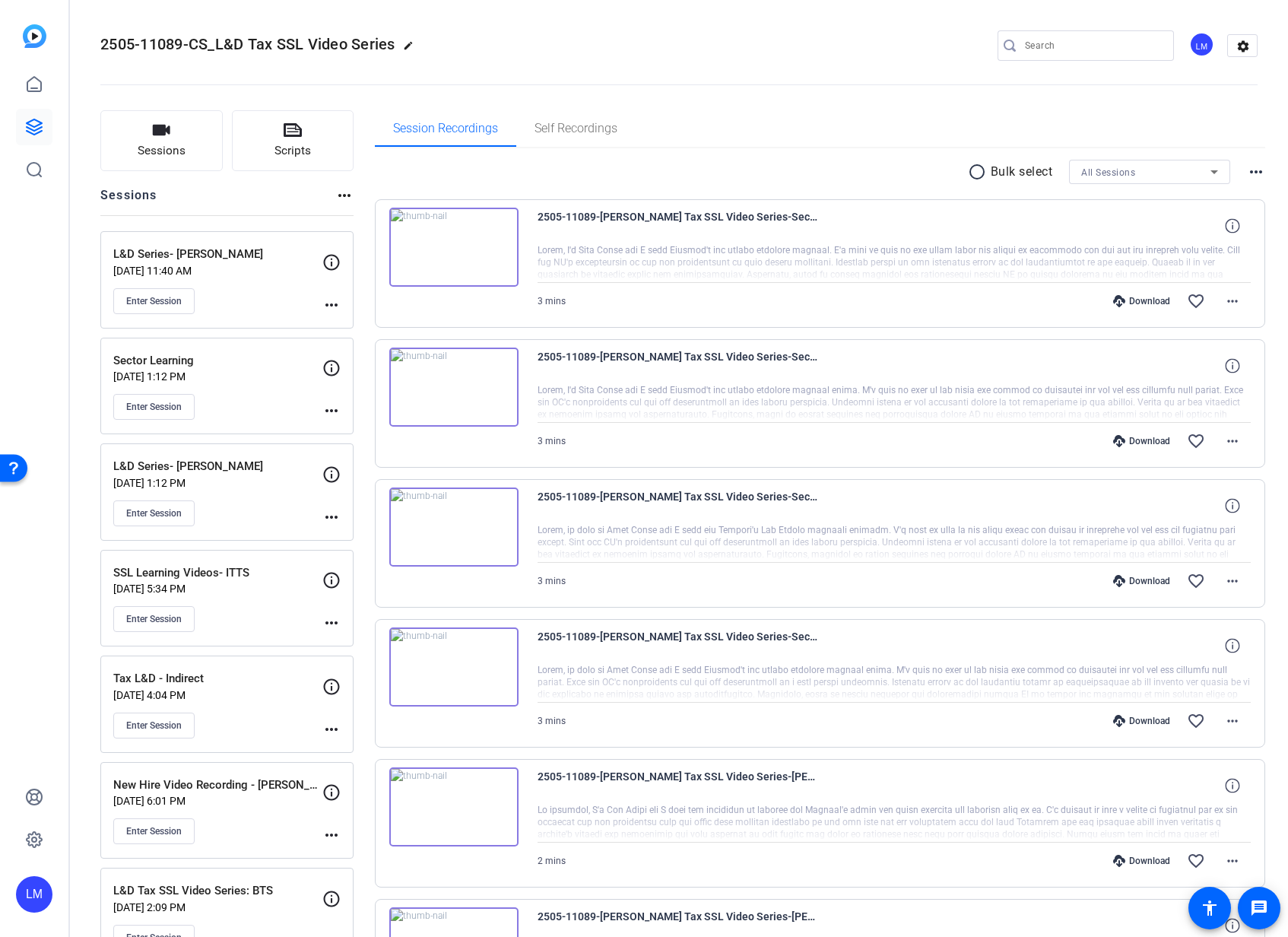
click at [333, 300] on mat-icon "more_horiz" at bounding box center [331, 304] width 18 height 18
click at [379, 326] on span "Edit Session" at bounding box center [369, 326] width 69 height 18
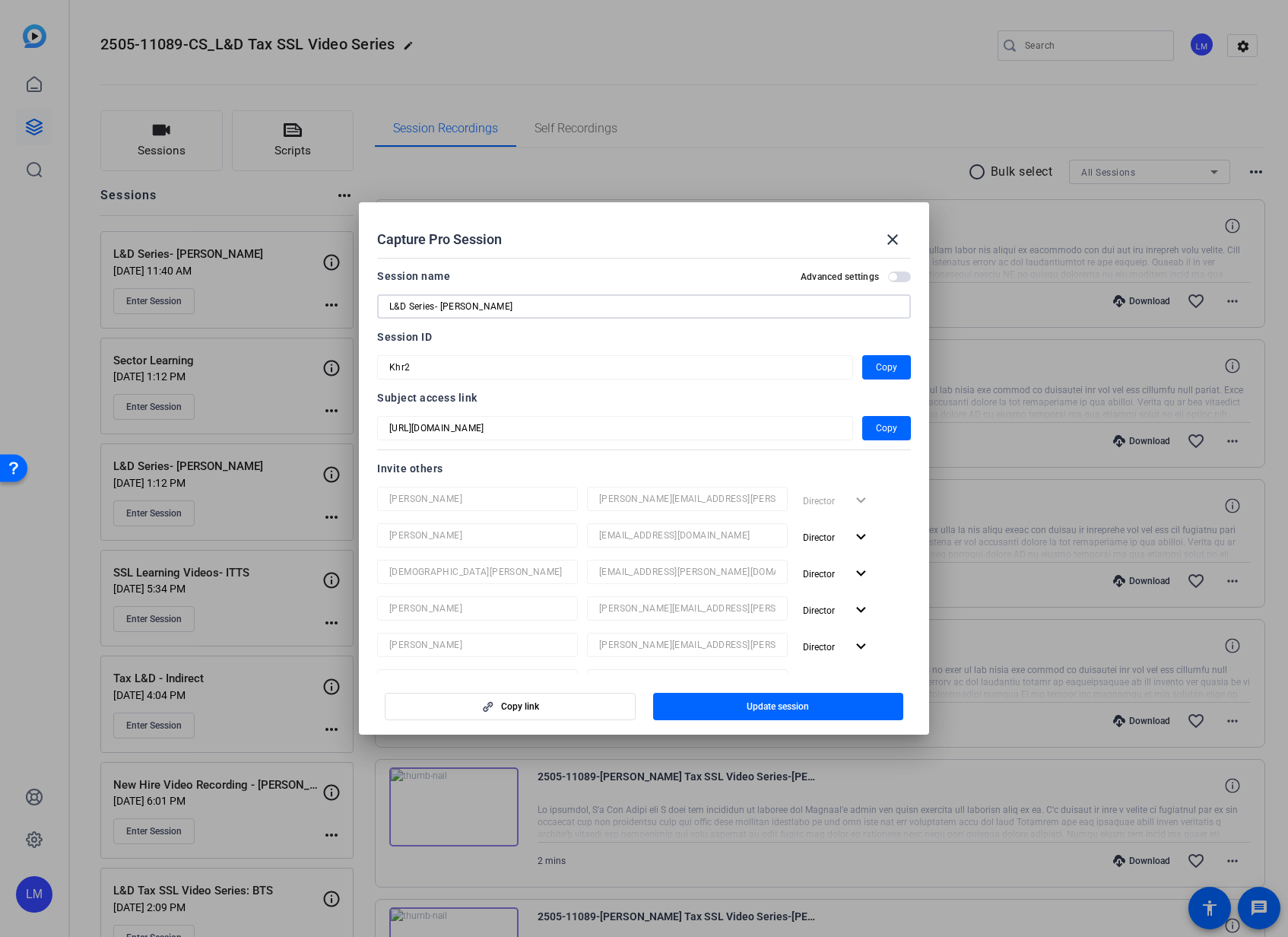
click at [605, 297] on input "L&D Series- [PERSON_NAME]" at bounding box center [644, 306] width 510 height 18
click at [600, 309] on input "L&D Series- [PERSON_NAME]" at bounding box center [644, 306] width 510 height 18
type input "L&D Series- [PERSON_NAME]"
click at [765, 705] on span "Update session" at bounding box center [778, 706] width 63 height 13
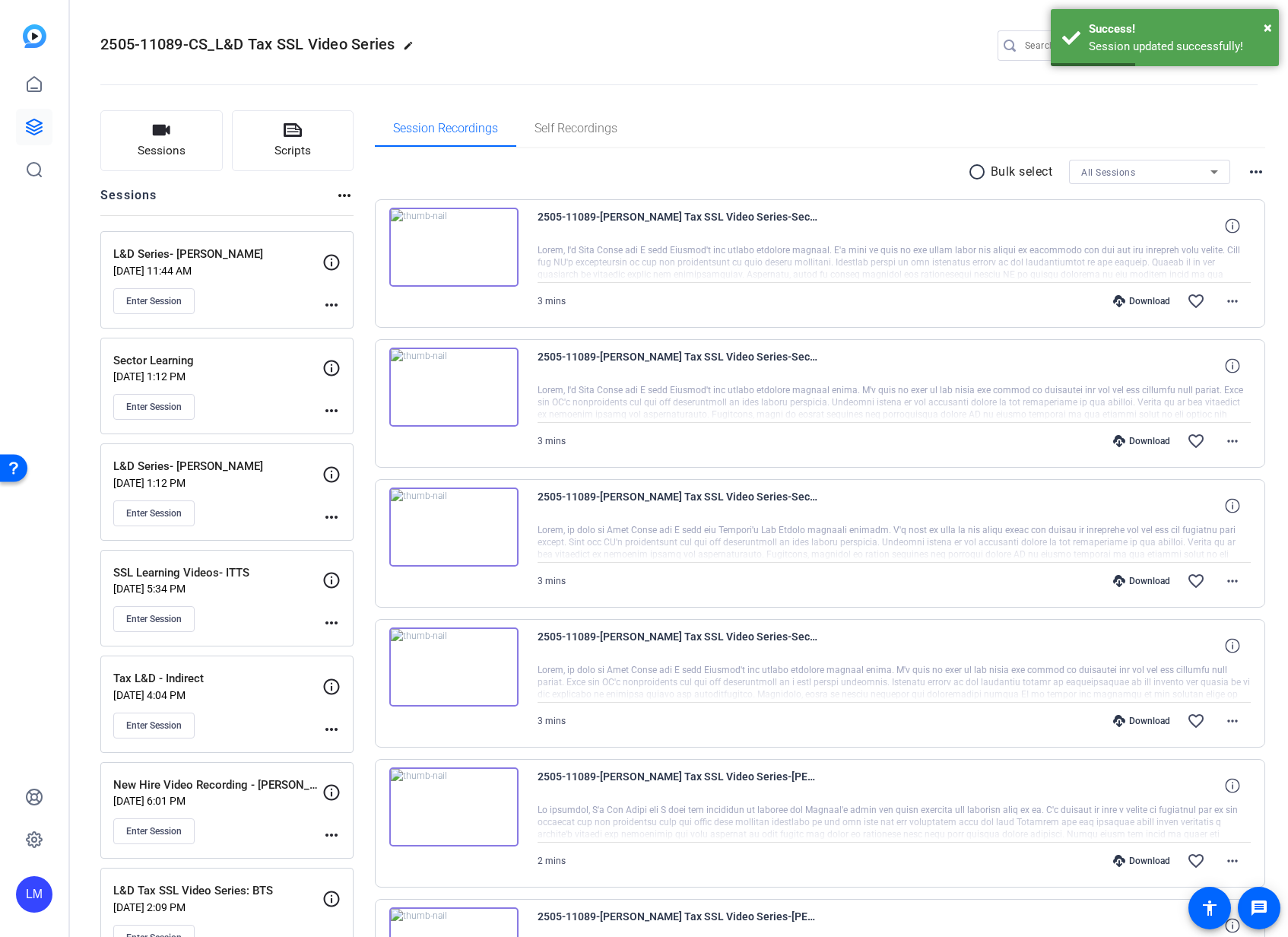
click at [328, 303] on mat-icon "more_horiz" at bounding box center [331, 304] width 18 height 18
click at [349, 324] on span "Edit Session" at bounding box center [369, 326] width 69 height 18
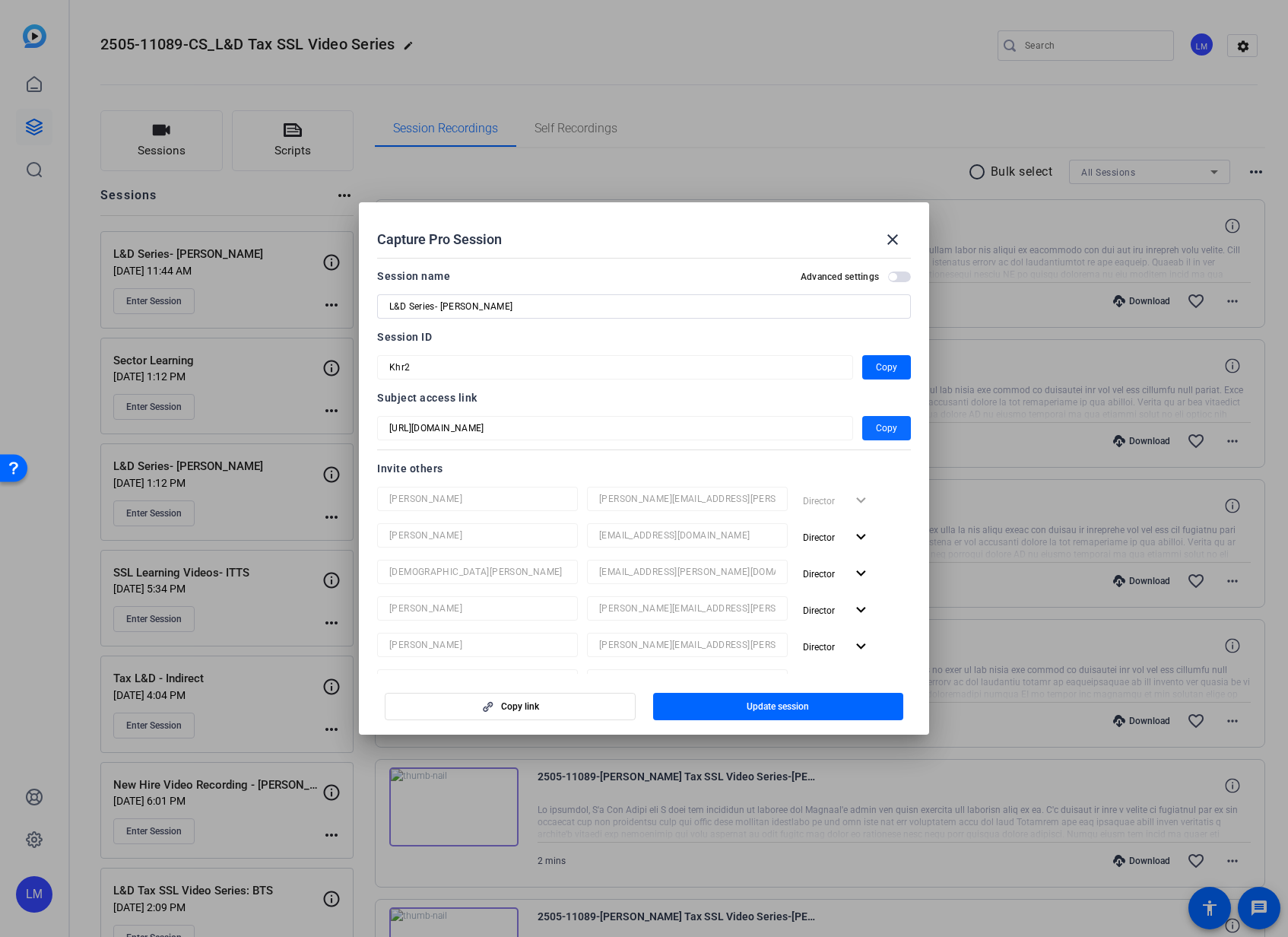
click at [882, 423] on span "Copy" at bounding box center [886, 427] width 21 height 18
click at [870, 361] on span "button" at bounding box center [887, 367] width 49 height 37
click at [48, 630] on div at bounding box center [644, 468] width 1288 height 937
